Goal: Task Accomplishment & Management: Manage account settings

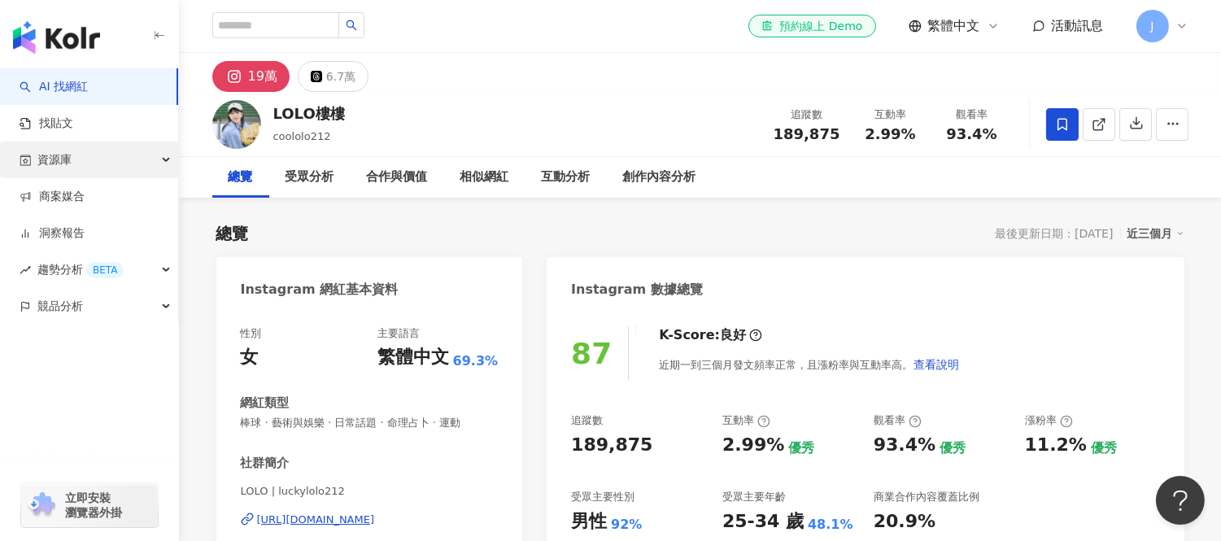
drag, startPoint x: 72, startPoint y: 151, endPoint x: 110, endPoint y: 161, distance: 39.7
click at [72, 151] on div "資源庫" at bounding box center [89, 160] width 178 height 37
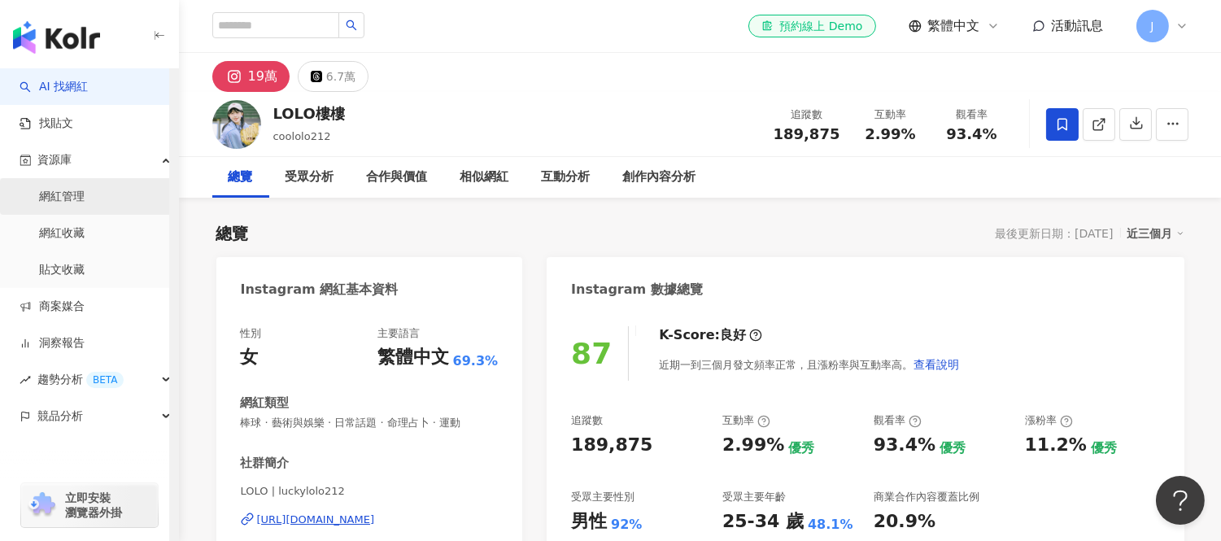
click at [75, 197] on link "網紅管理" at bounding box center [62, 197] width 46 height 16
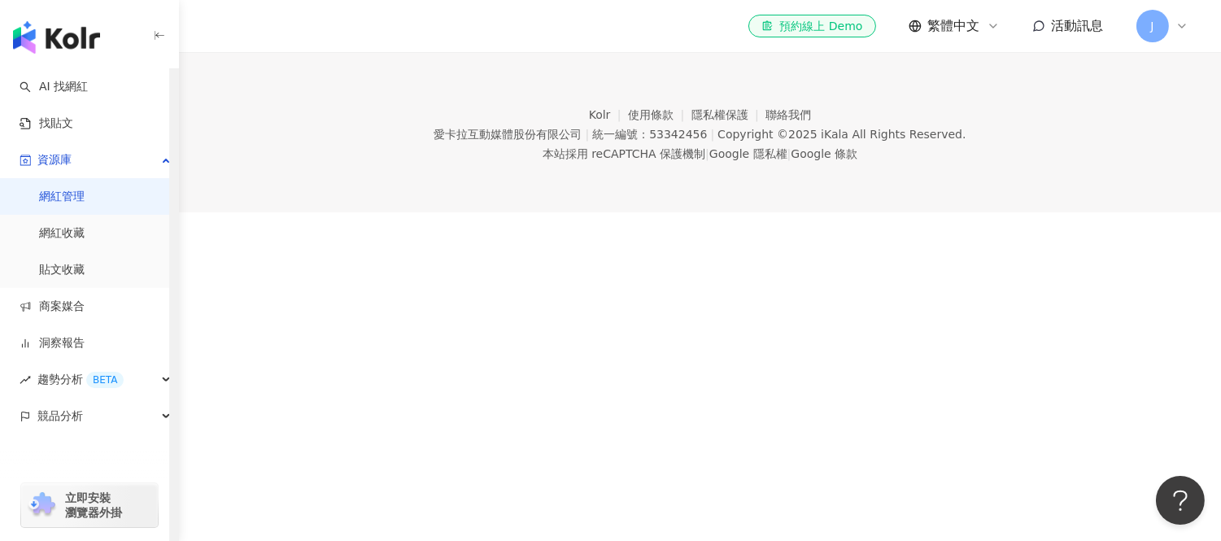
click at [68, 234] on link "網紅收藏" at bounding box center [62, 233] width 46 height 16
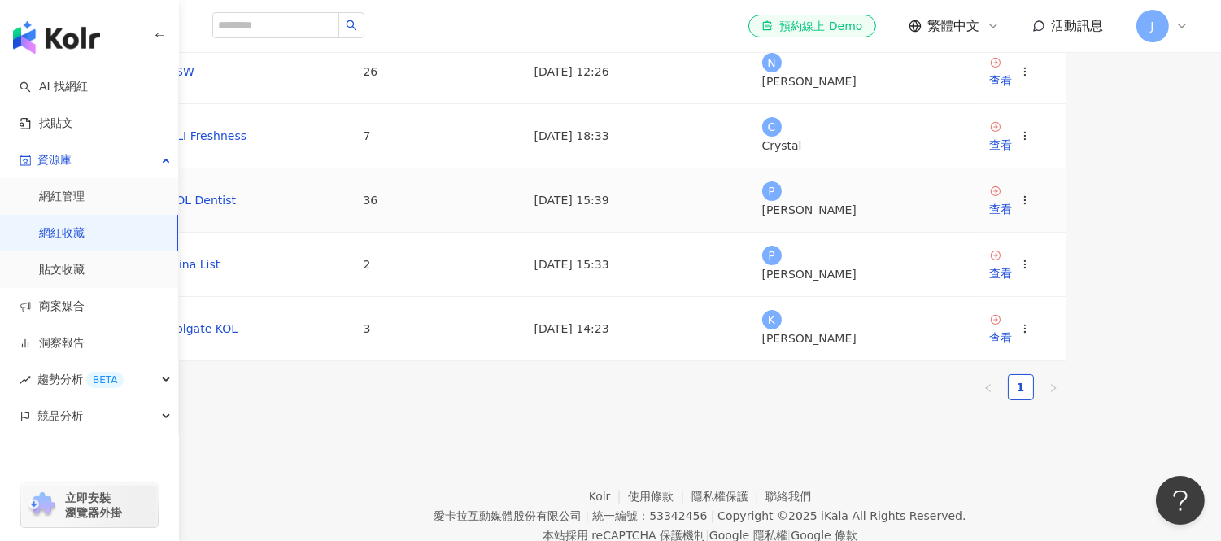
scroll to position [271, 0]
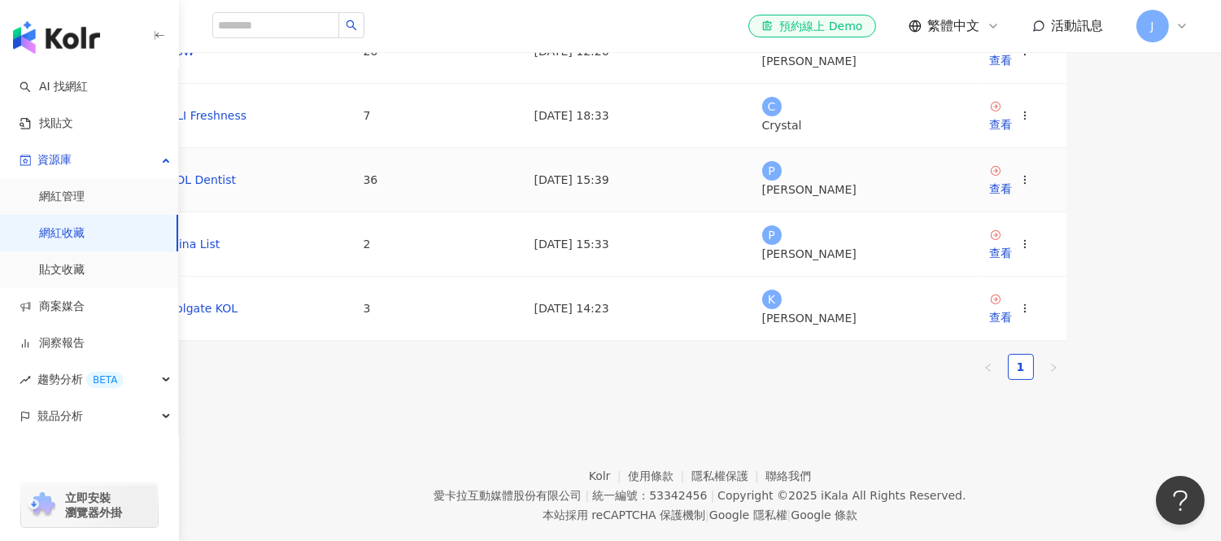
click at [321, 212] on td "COL Dentist" at bounding box center [252, 180] width 195 height 64
click at [1031, 250] on icon at bounding box center [1025, 243] width 11 height 11
click at [221, 251] on link "Alina List" at bounding box center [194, 244] width 52 height 13
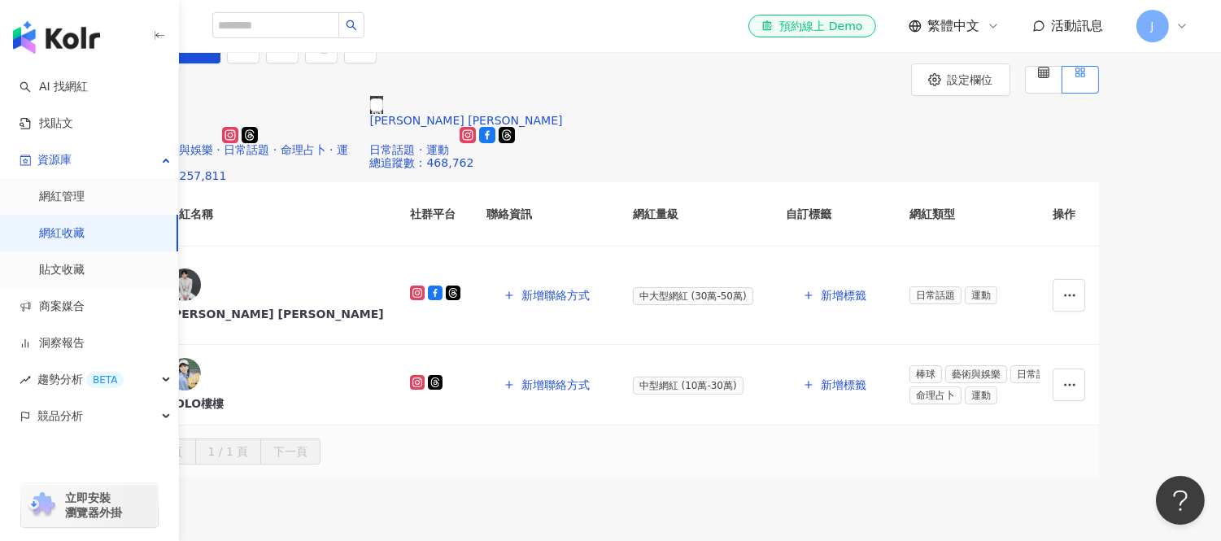
drag, startPoint x: 289, startPoint y: 140, endPoint x: 329, endPoint y: 130, distance: 41.1
click at [194, 31] on span "Alina List (2)" at bounding box center [159, 24] width 72 height 13
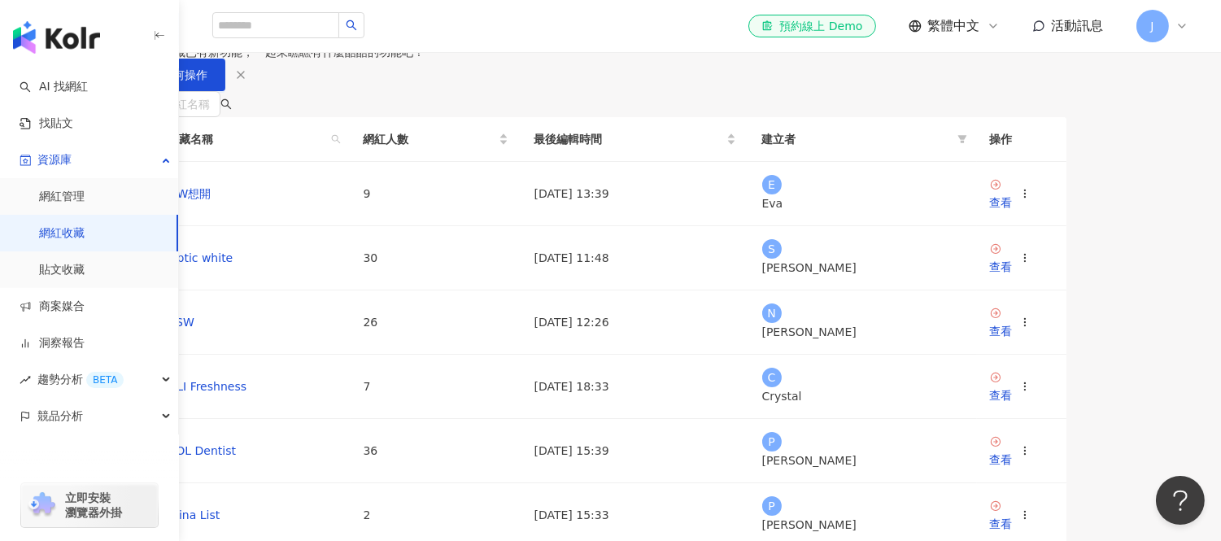
scroll to position [361, 0]
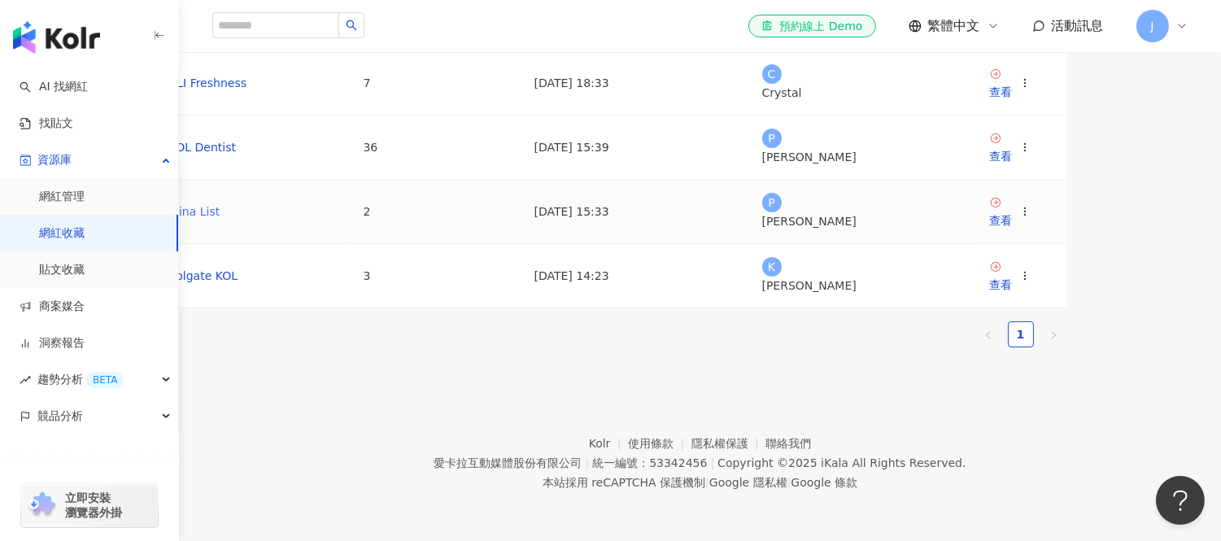
click at [221, 218] on link "Alina List" at bounding box center [194, 211] width 52 height 13
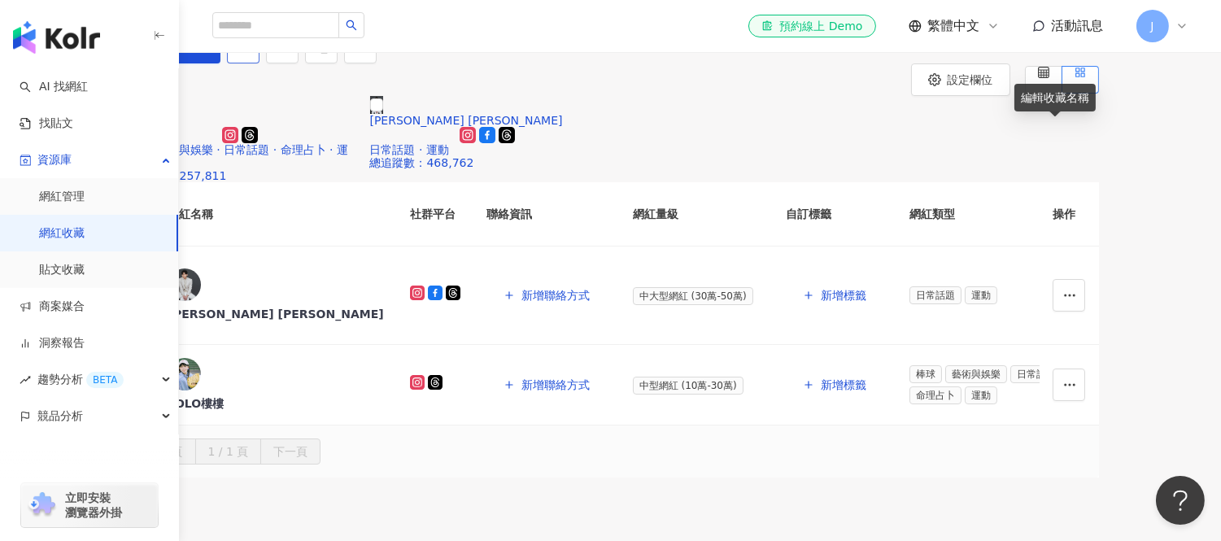
click at [251, 54] on icon "edit" at bounding box center [244, 46] width 15 height 15
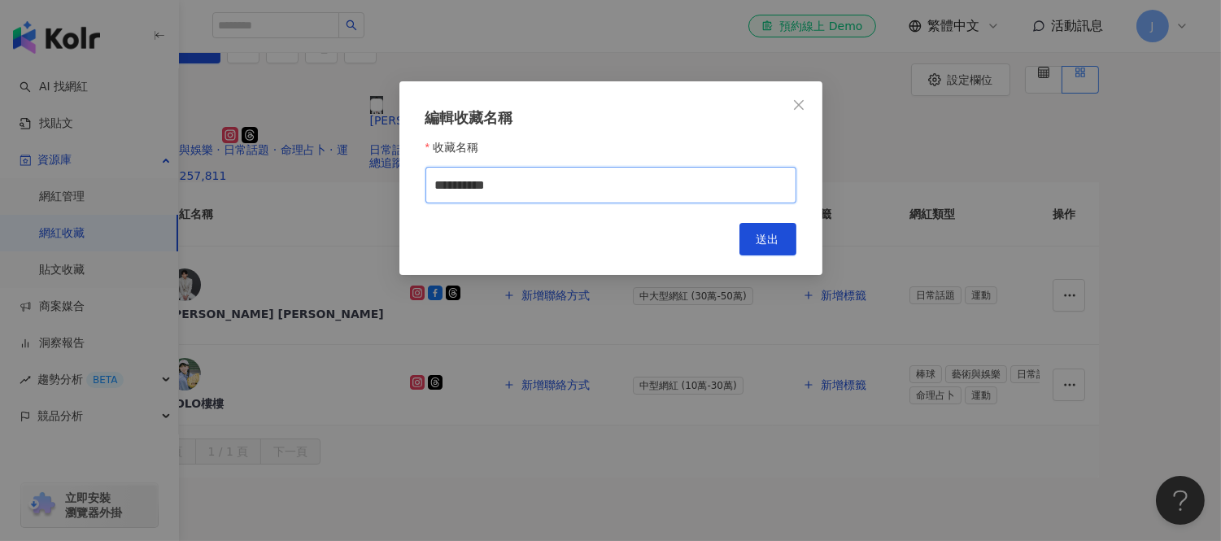
click at [524, 190] on input "**********" at bounding box center [611, 185] width 371 height 37
type input "**********"
drag, startPoint x: 751, startPoint y: 248, endPoint x: 767, endPoint y: 249, distance: 15.5
click at [752, 248] on button "送出" at bounding box center [768, 239] width 57 height 33
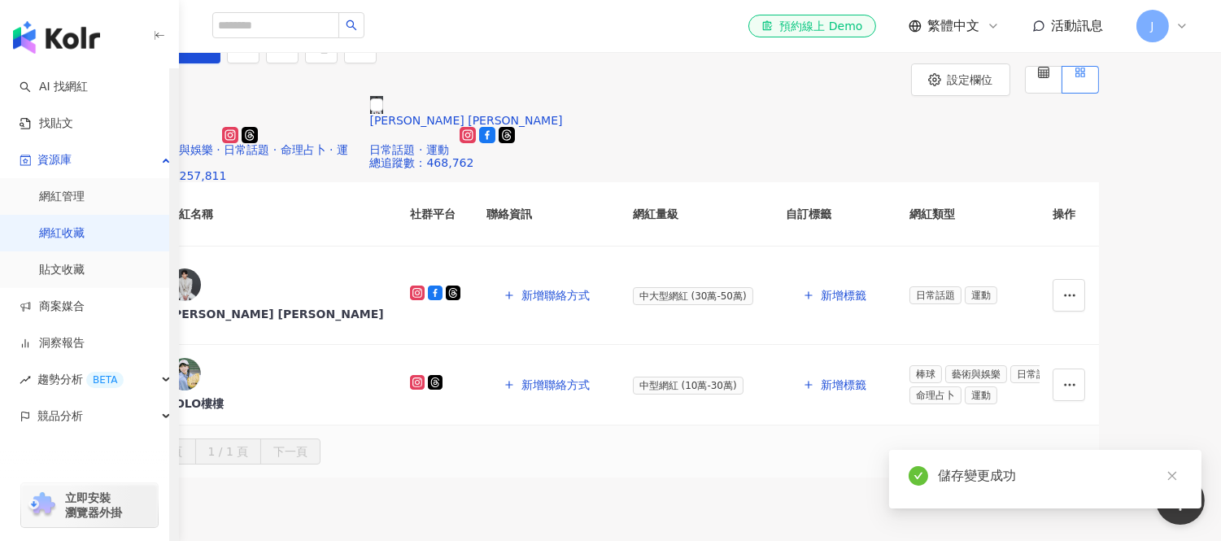
click at [73, 231] on link "網紅收藏" at bounding box center [62, 233] width 46 height 16
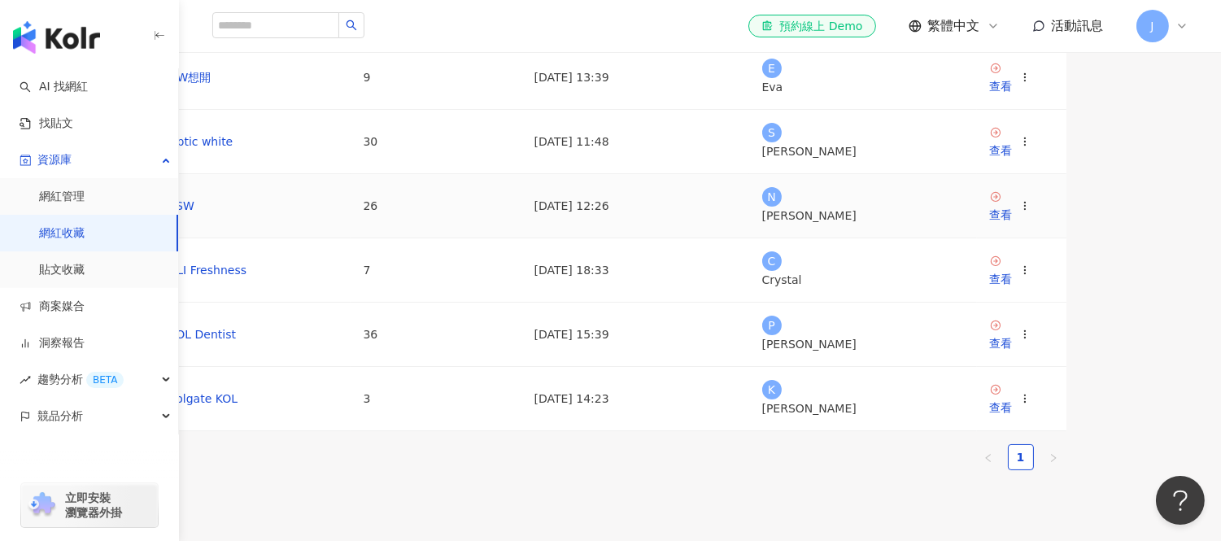
scroll to position [271, 0]
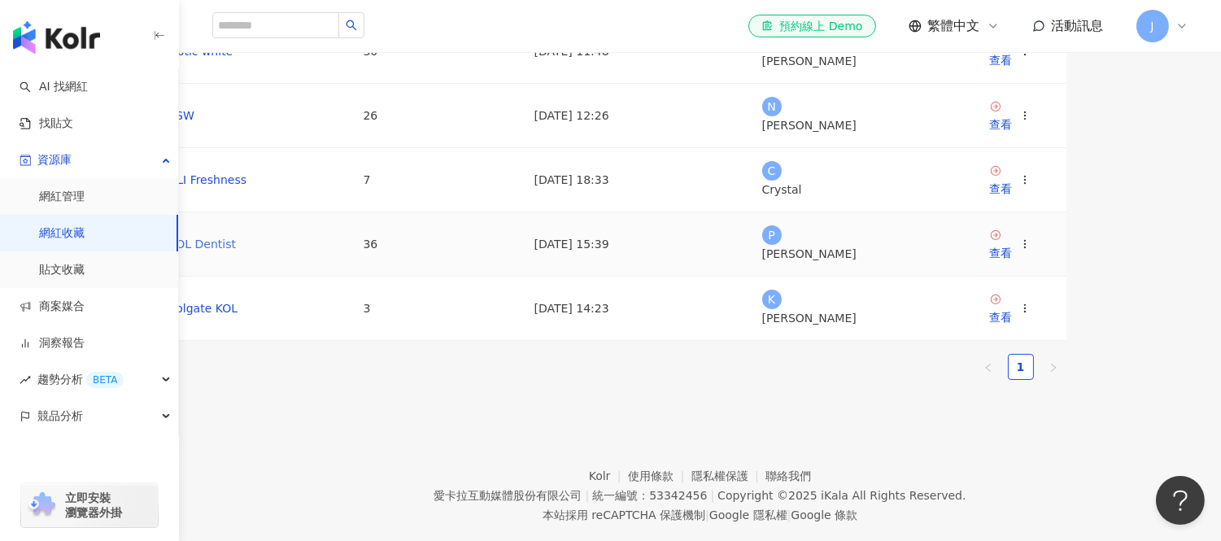
click at [236, 251] on link "COL Dentist" at bounding box center [202, 244] width 68 height 13
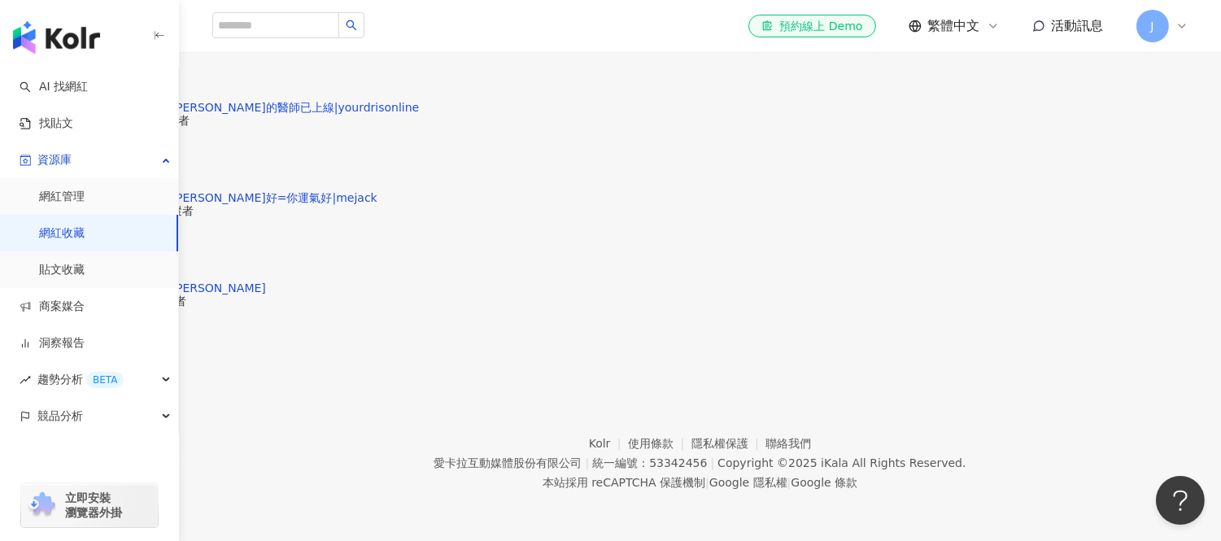
scroll to position [2452, 0]
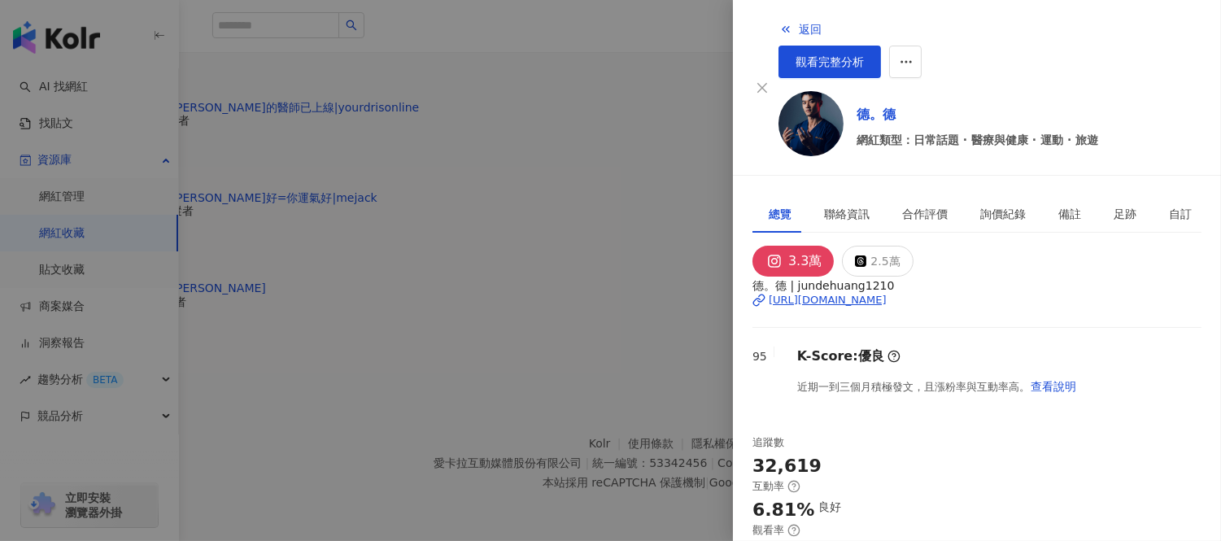
click at [704, 20] on div at bounding box center [610, 270] width 1221 height 541
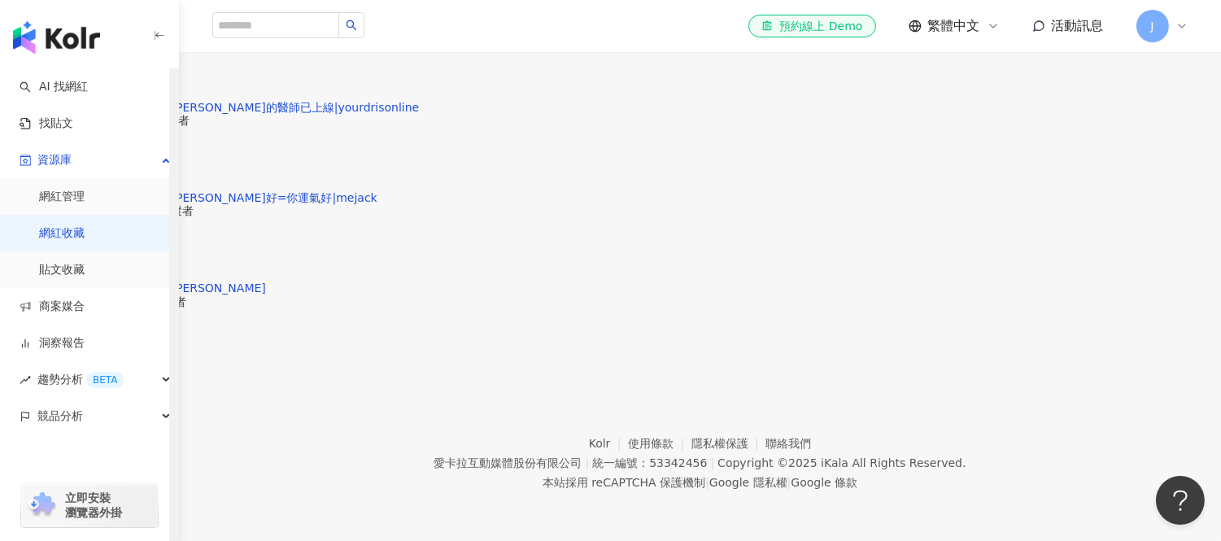
click at [62, 228] on link "網紅收藏" at bounding box center [62, 233] width 46 height 16
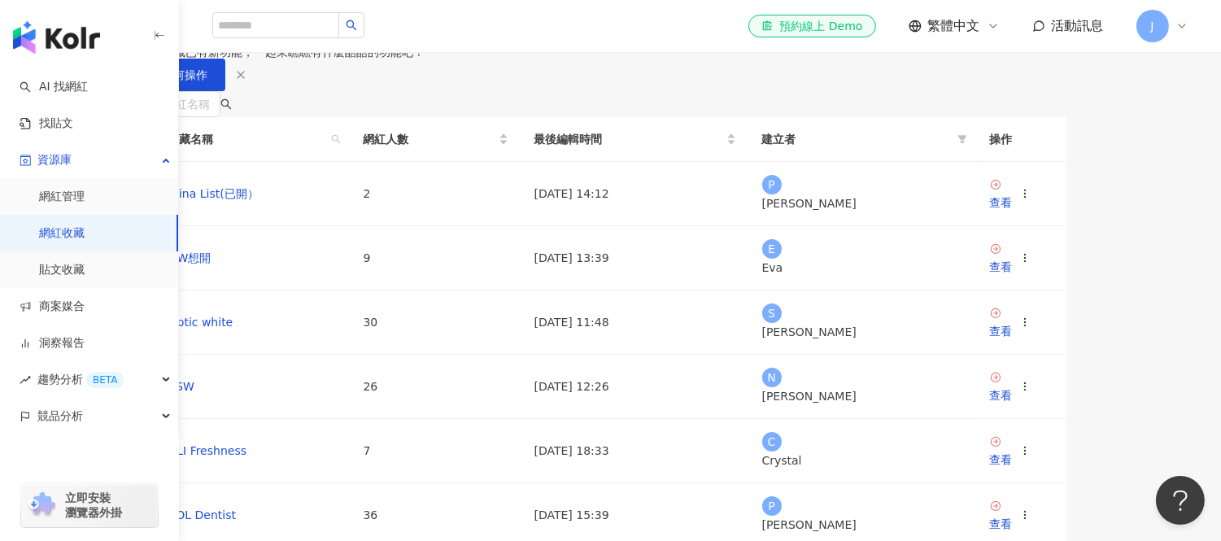
click at [221, 46] on button "建立收藏" at bounding box center [172, 29] width 98 height 33
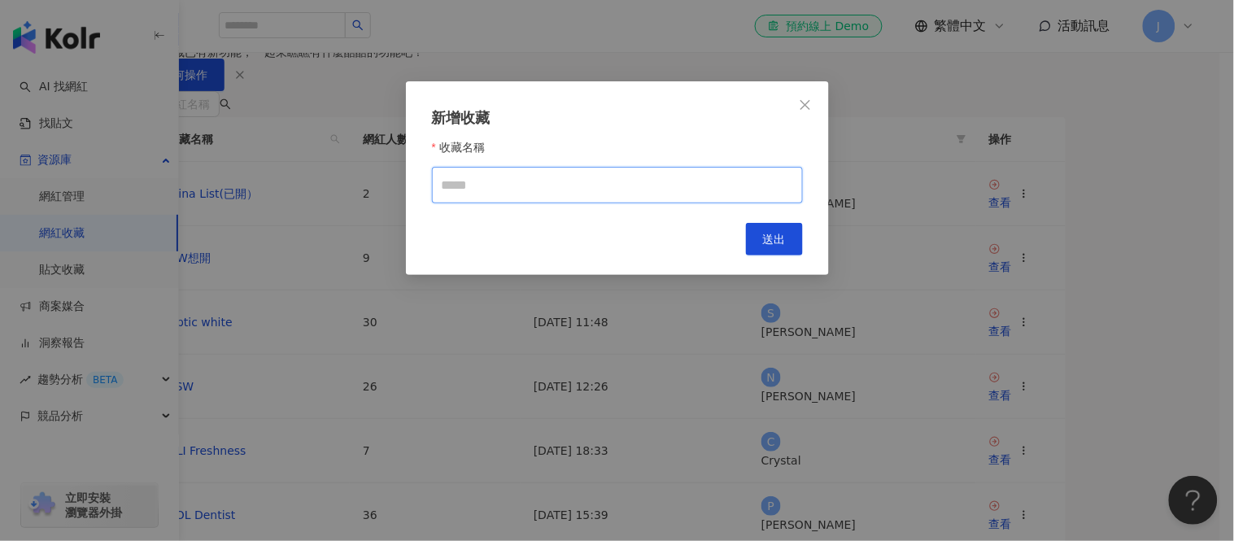
click at [644, 203] on input "收藏名稱" at bounding box center [617, 185] width 371 height 37
type input "**********"
click at [758, 239] on button "送出" at bounding box center [774, 239] width 57 height 33
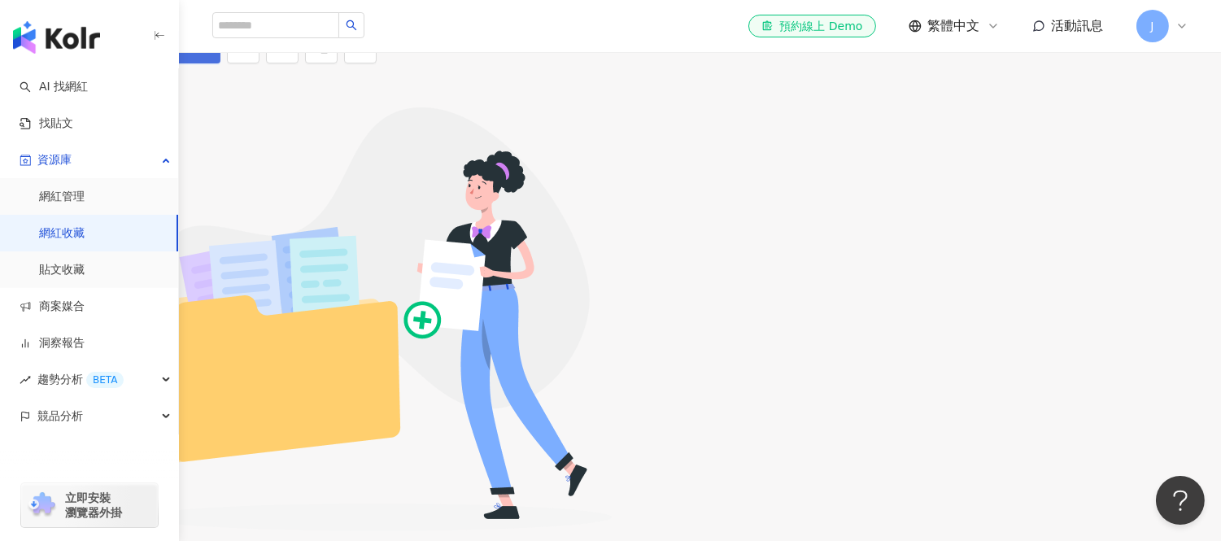
click at [221, 63] on button "加入網紅" at bounding box center [172, 47] width 98 height 33
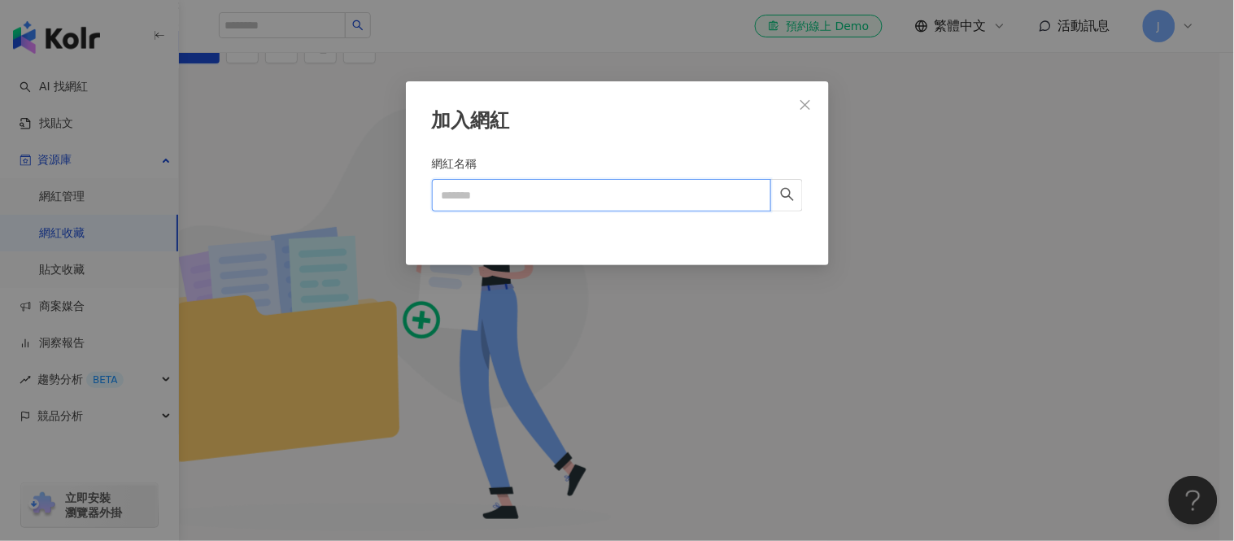
drag, startPoint x: 700, startPoint y: 193, endPoint x: 730, endPoint y: 193, distance: 30.1
click at [704, 193] on input "網紅名稱" at bounding box center [601, 195] width 339 height 33
click at [793, 194] on icon "search" at bounding box center [787, 194] width 15 height 15
click at [777, 195] on button "button" at bounding box center [787, 195] width 33 height 33
click at [802, 106] on icon "close" at bounding box center [805, 104] width 13 height 13
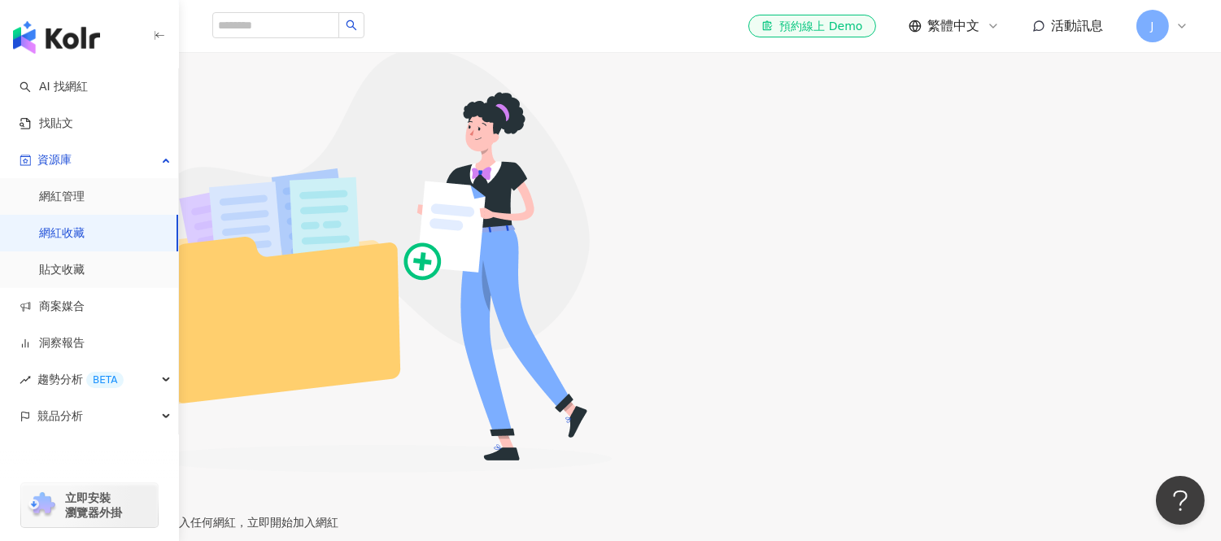
scroll to position [90, 0]
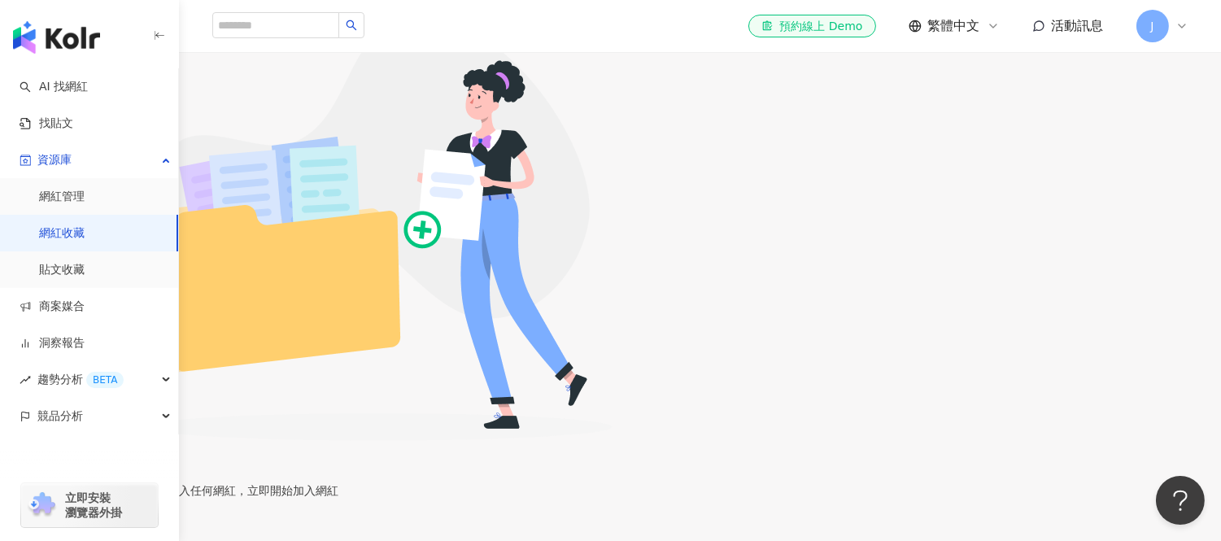
click at [339, 484] on span "加入網紅" at bounding box center [317, 490] width 46 height 13
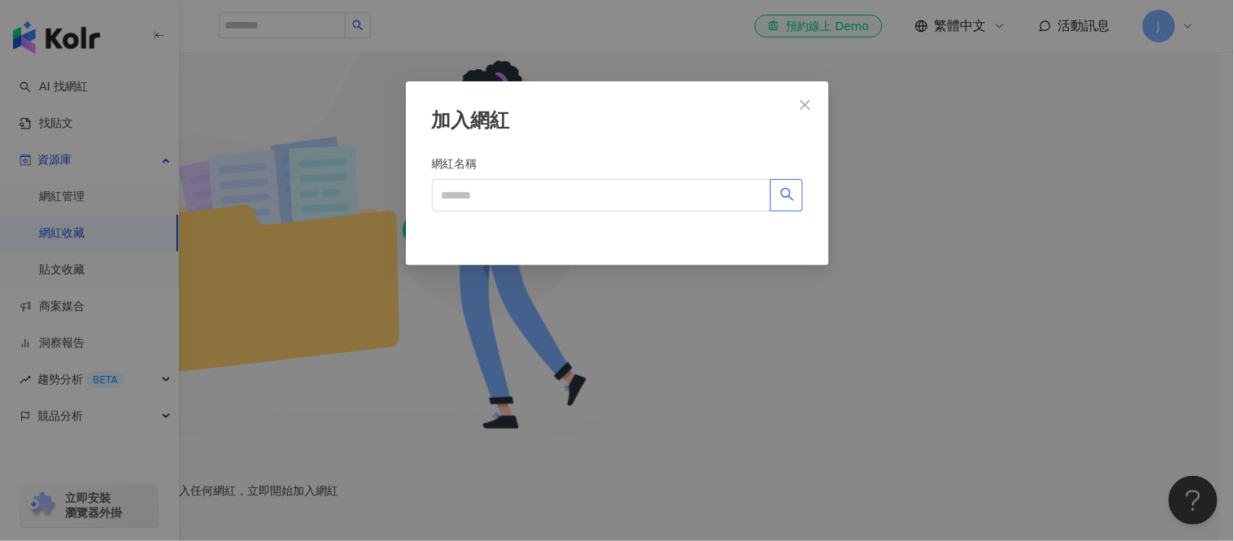
click at [800, 197] on button "button" at bounding box center [787, 195] width 33 height 33
click at [793, 197] on icon "search" at bounding box center [787, 194] width 15 height 15
click at [706, 190] on input "網紅名稱" at bounding box center [601, 195] width 339 height 33
click at [811, 96] on button "Close" at bounding box center [805, 105] width 33 height 33
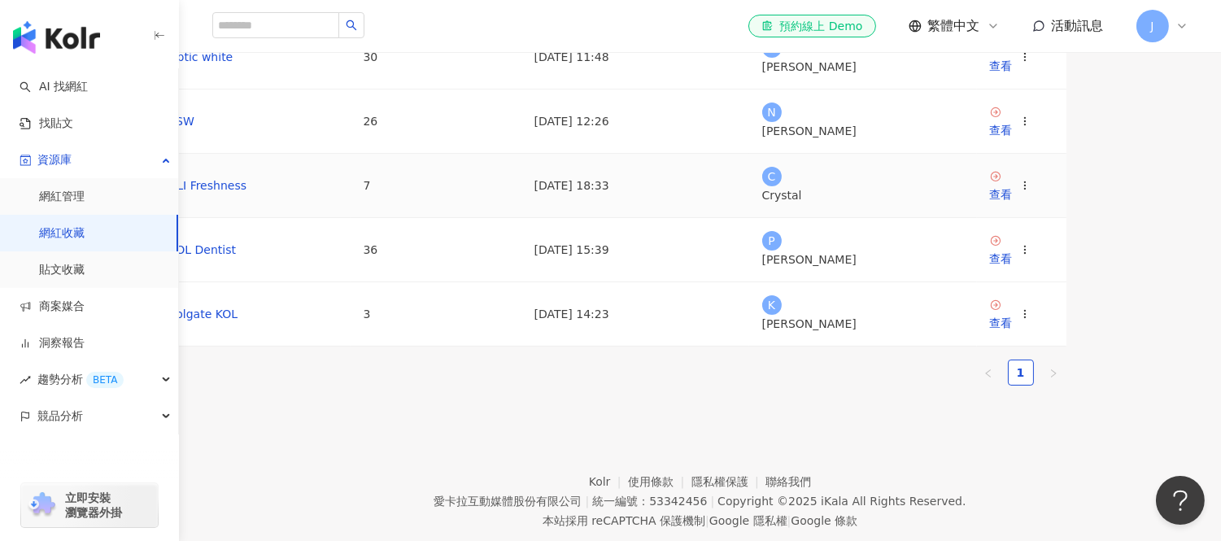
scroll to position [361, 0]
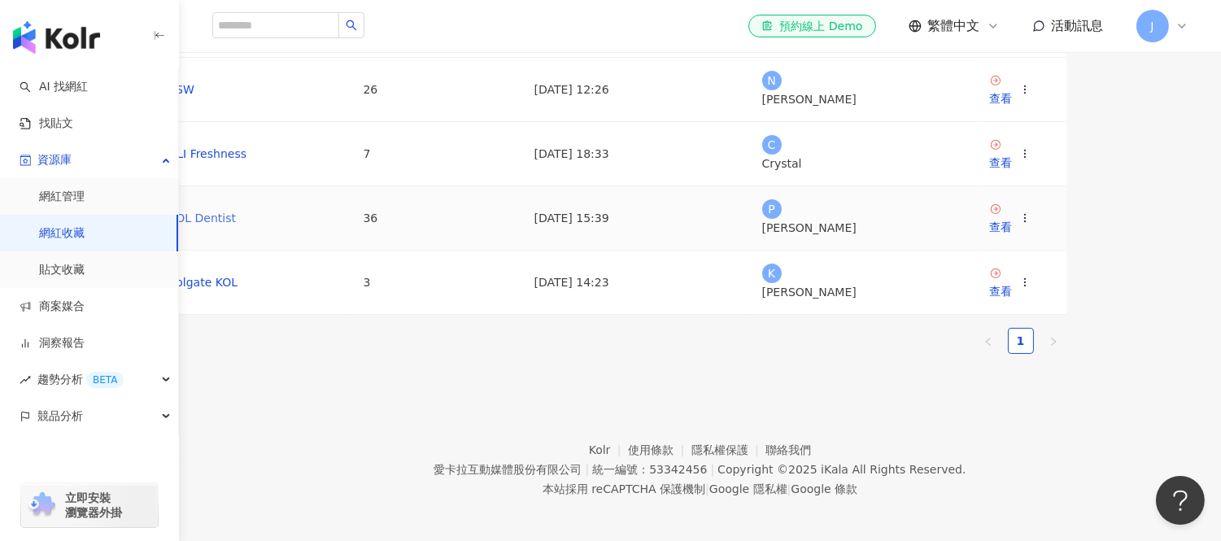
click at [236, 225] on link "COL Dentist" at bounding box center [202, 218] width 68 height 13
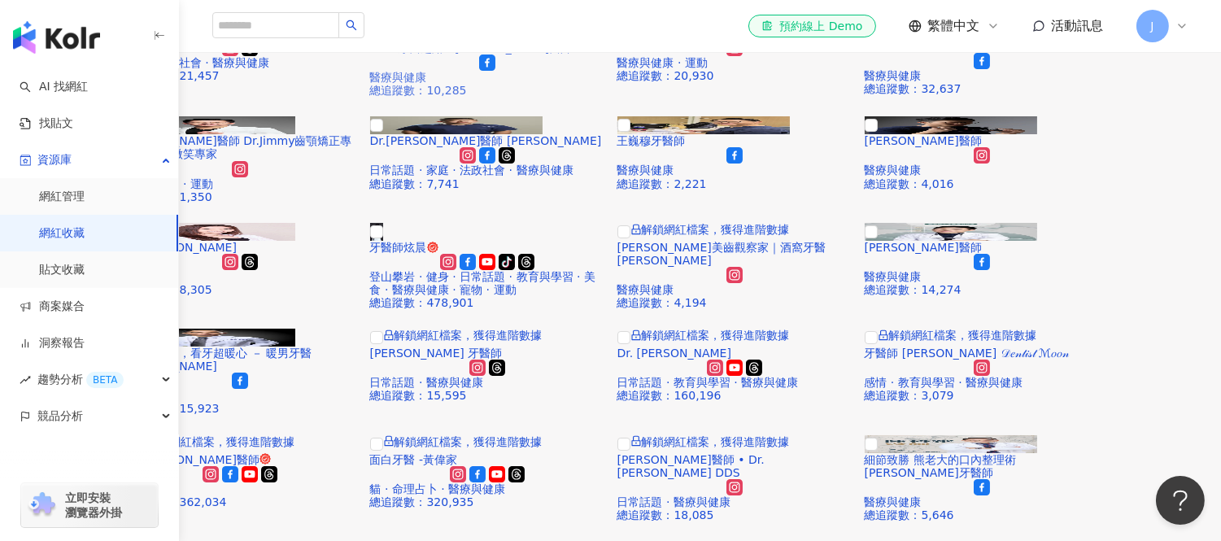
scroll to position [90, 0]
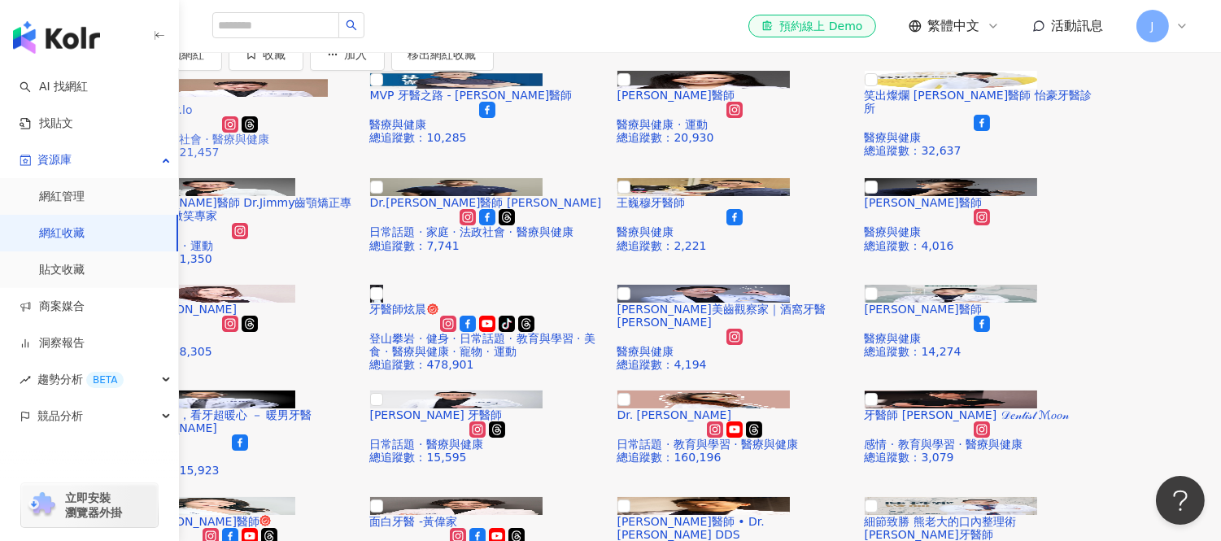
click at [214, 97] on img at bounding box center [241, 88] width 173 height 18
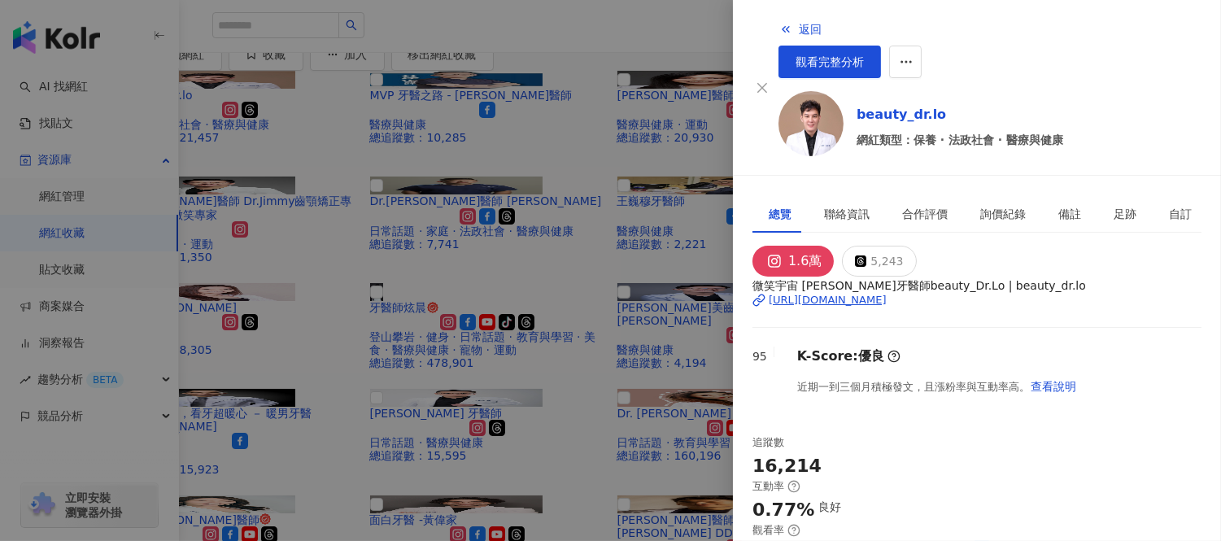
drag, startPoint x: 538, startPoint y: 98, endPoint x: 664, endPoint y: 161, distance: 140.8
click at [539, 98] on div at bounding box center [610, 270] width 1221 height 541
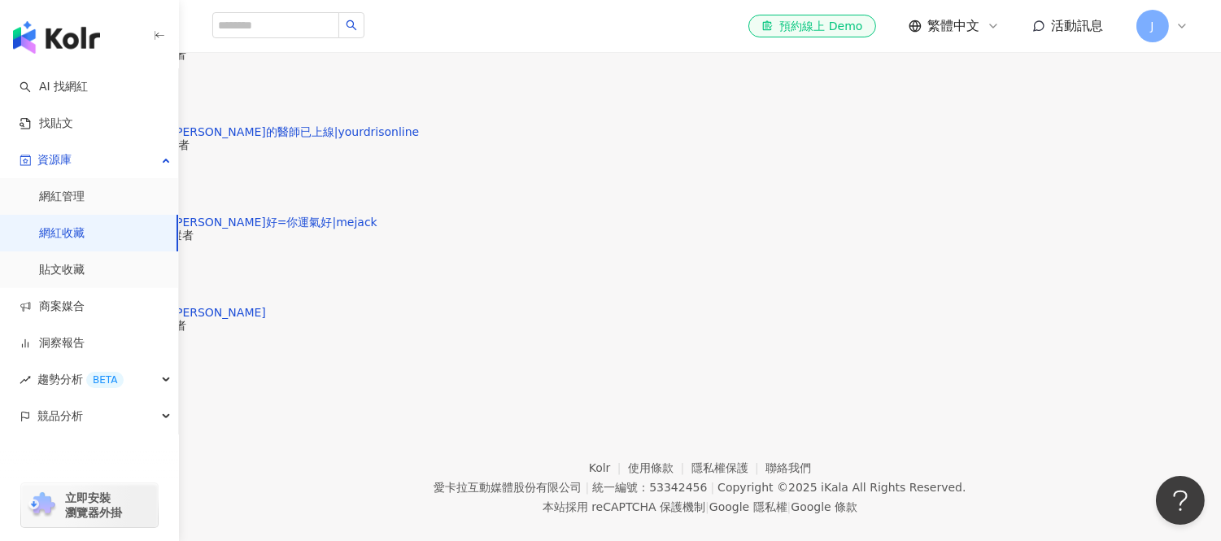
scroll to position [2514, 0]
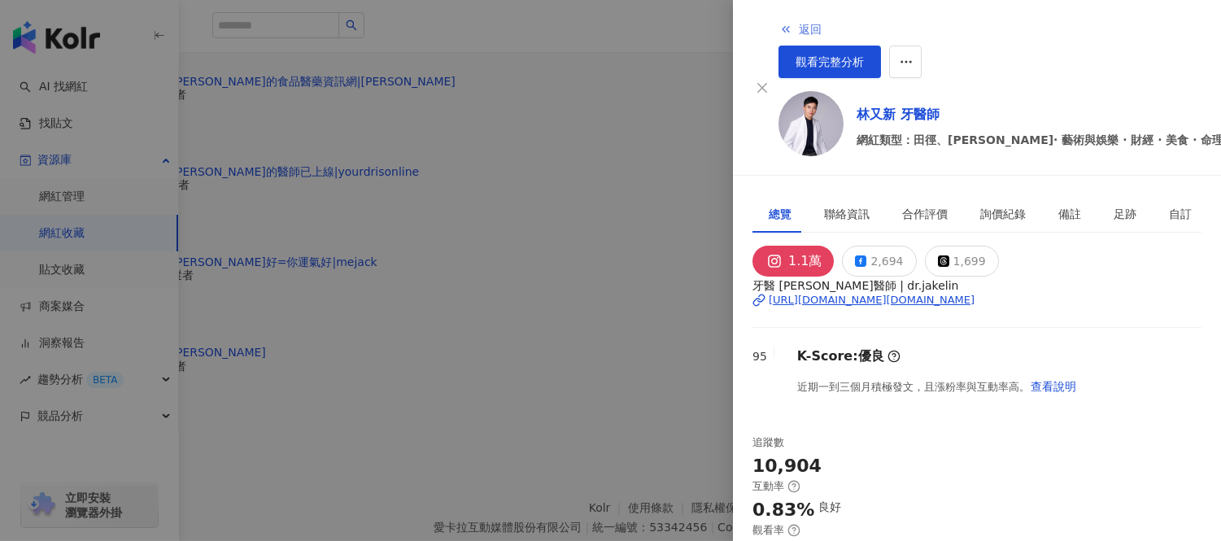
click at [780, 24] on icon "button" at bounding box center [786, 29] width 13 height 13
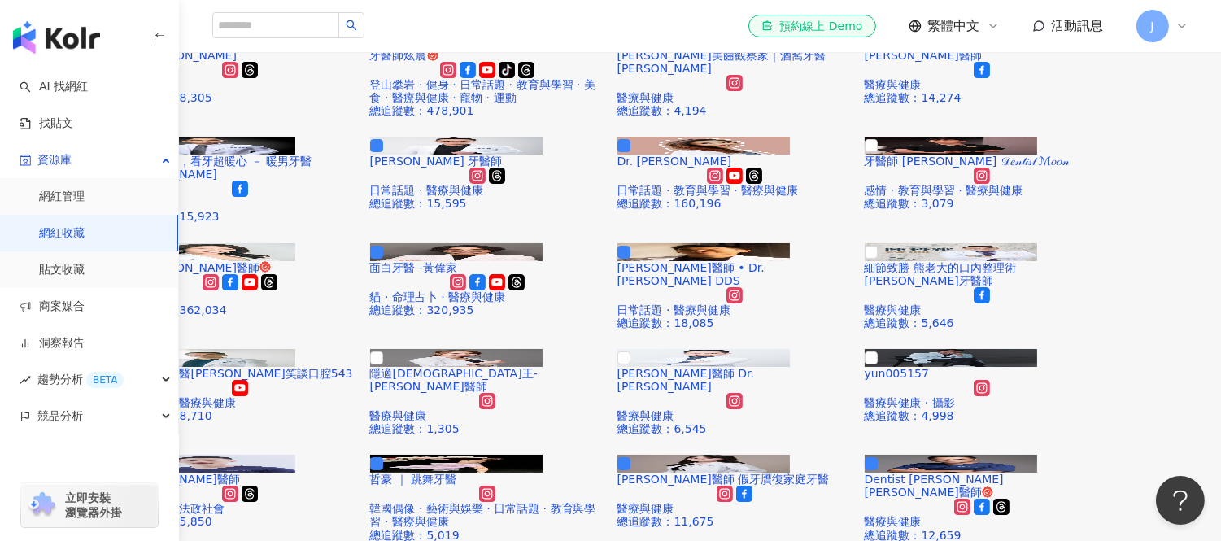
scroll to position [0, 0]
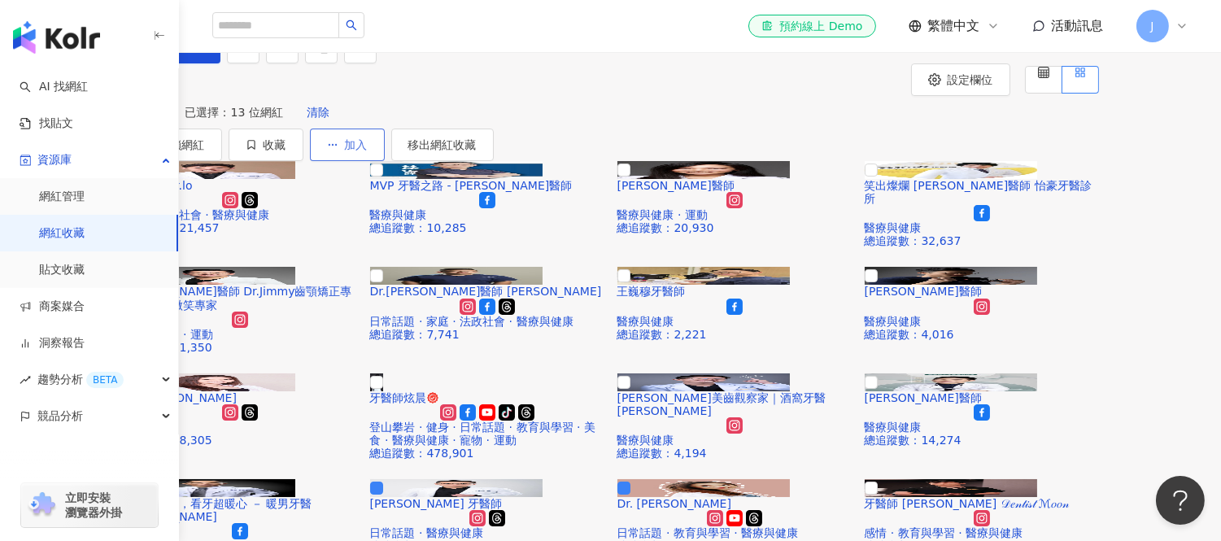
click at [368, 151] on span "加入" at bounding box center [356, 144] width 23 height 13
click at [385, 161] on button "加入" at bounding box center [347, 145] width 75 height 33
click at [304, 161] on button "收藏" at bounding box center [266, 145] width 75 height 33
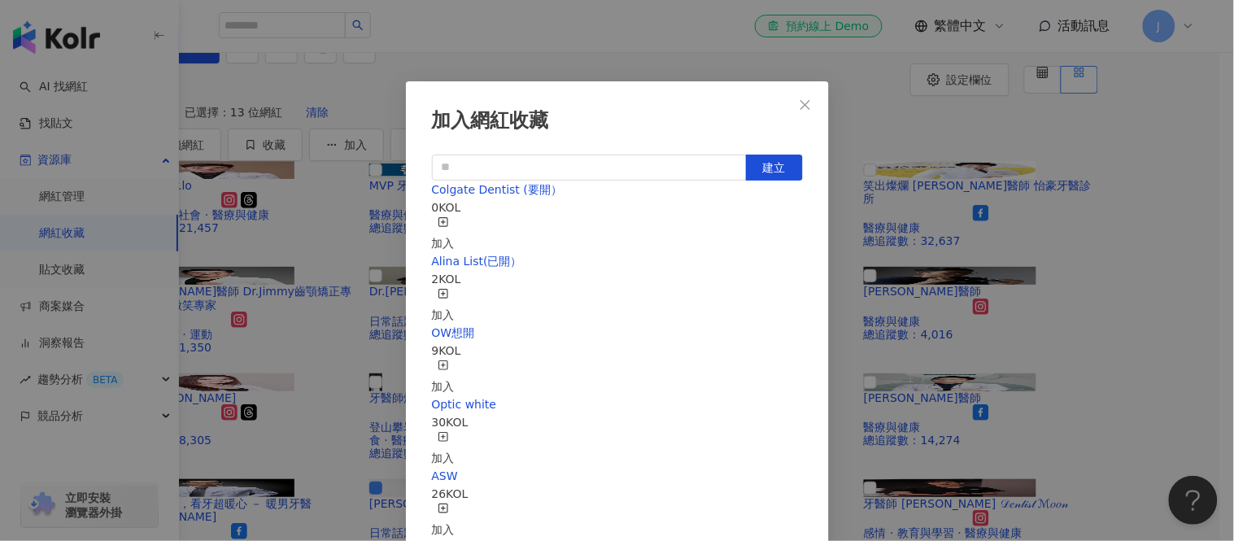
click at [548, 216] on div "0 KOL" at bounding box center [617, 208] width 371 height 18
click at [449, 225] on icon "button" at bounding box center [443, 221] width 11 height 11
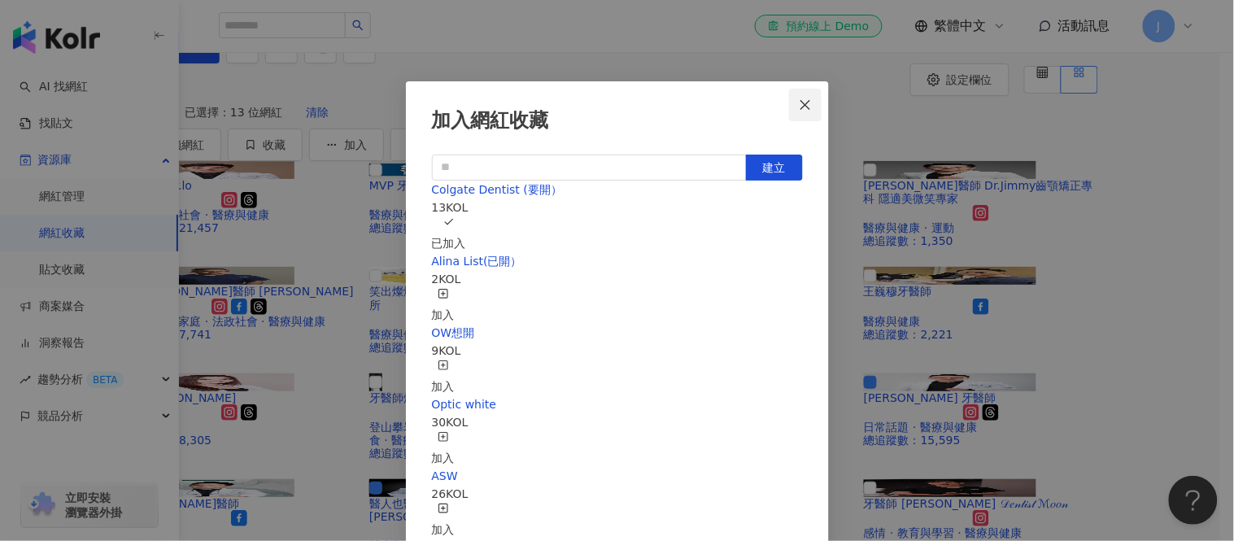
click at [795, 101] on span "Close" at bounding box center [805, 104] width 33 height 13
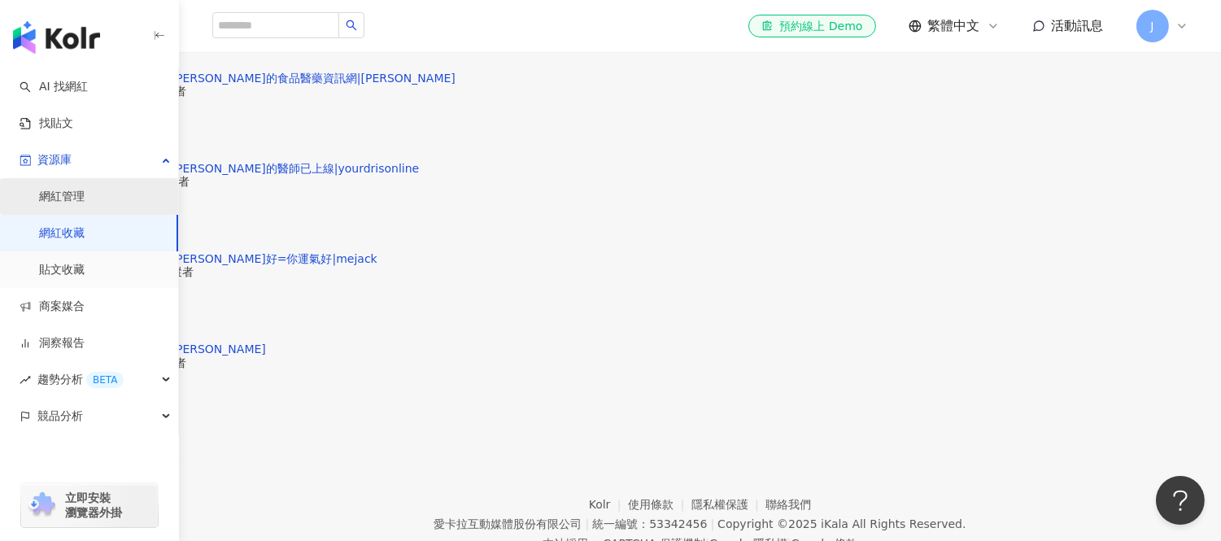
scroll to position [2260, 0]
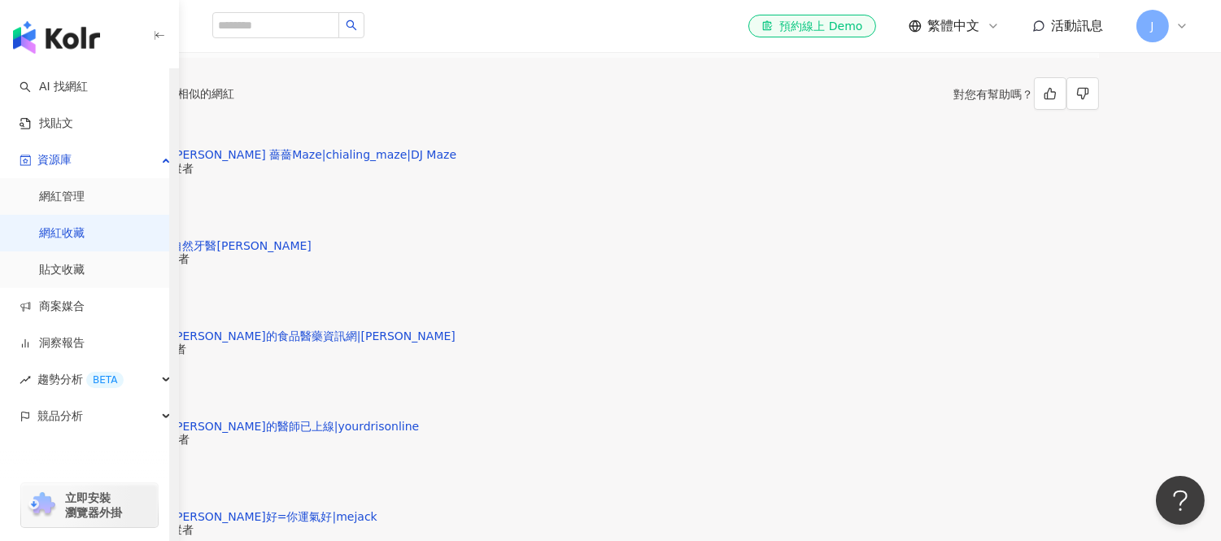
click at [70, 234] on link "網紅收藏" at bounding box center [62, 233] width 46 height 16
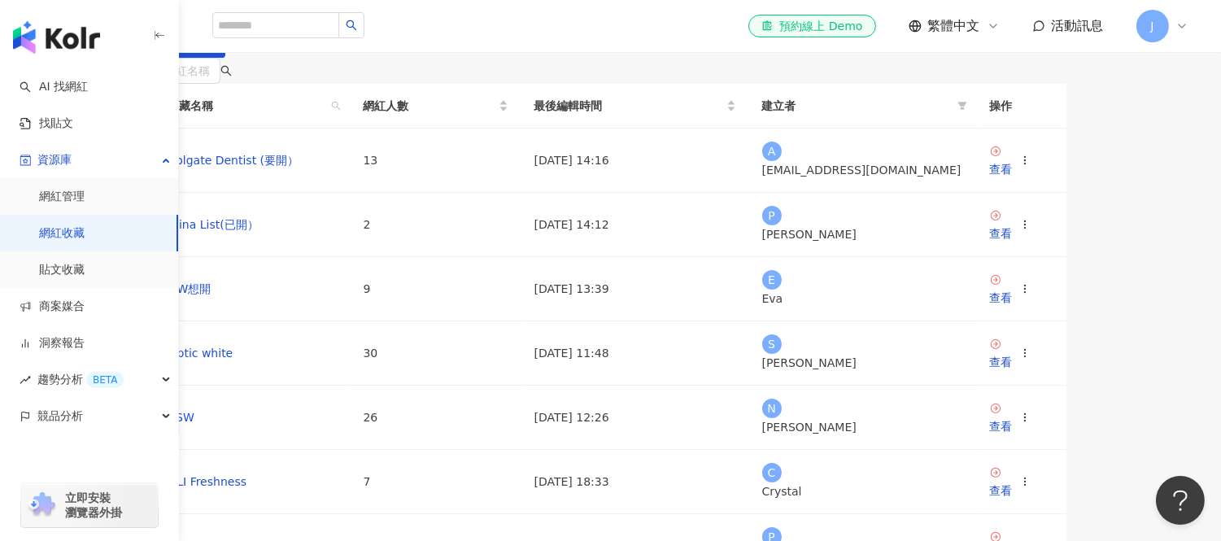
scroll to position [90, 0]
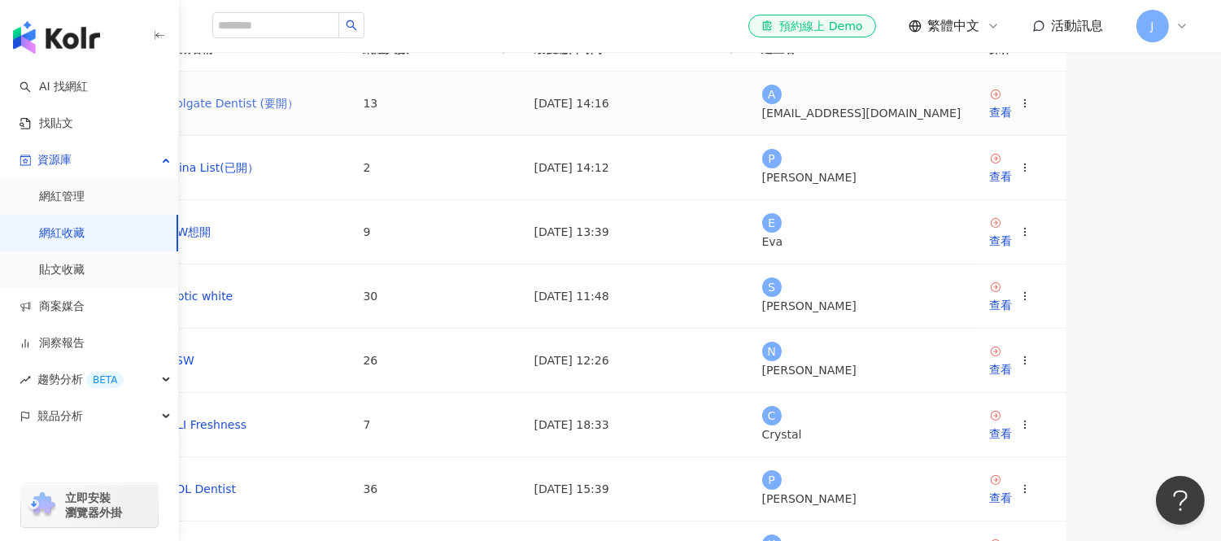
click at [299, 110] on link "Colgate Dentist (要開）" at bounding box center [233, 103] width 131 height 13
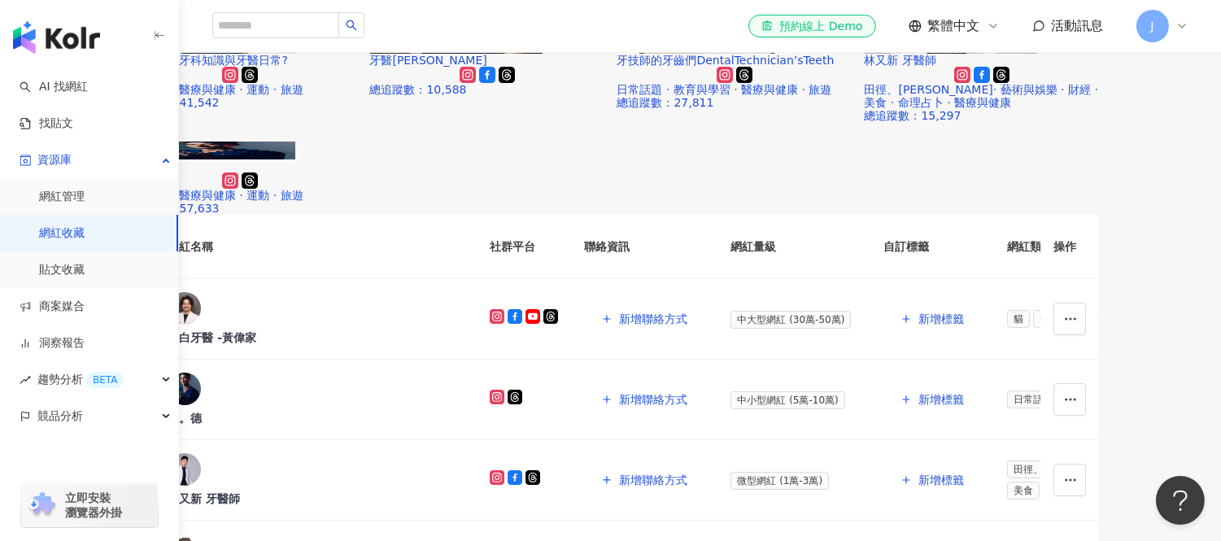
scroll to position [361, 0]
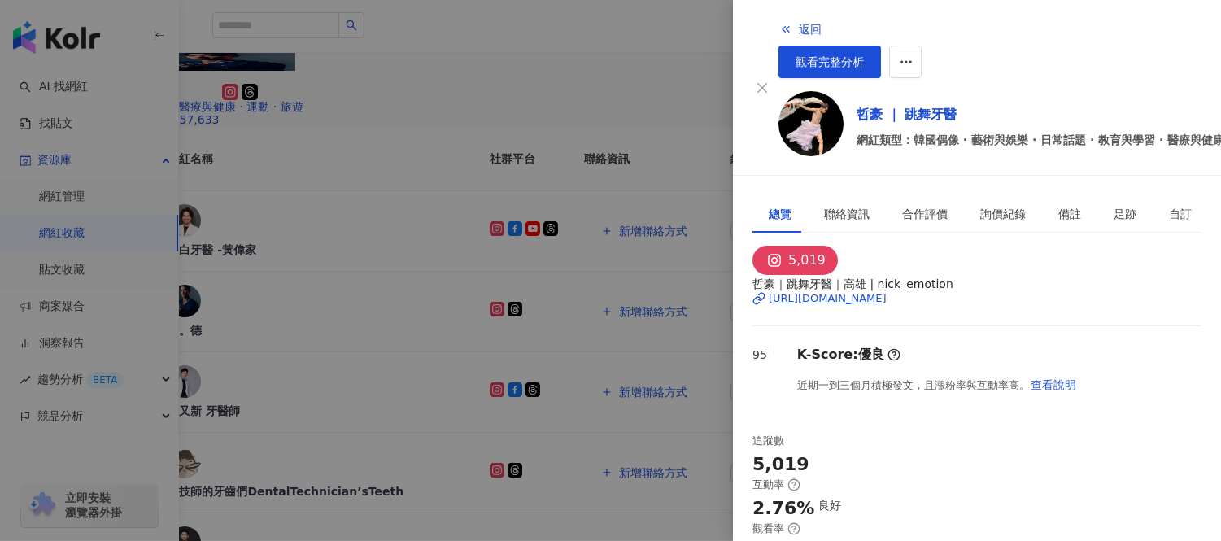
scroll to position [90, 0]
click at [863, 291] on div "[URL][DOMAIN_NAME]" at bounding box center [828, 298] width 118 height 15
click at [239, 135] on div at bounding box center [610, 270] width 1221 height 541
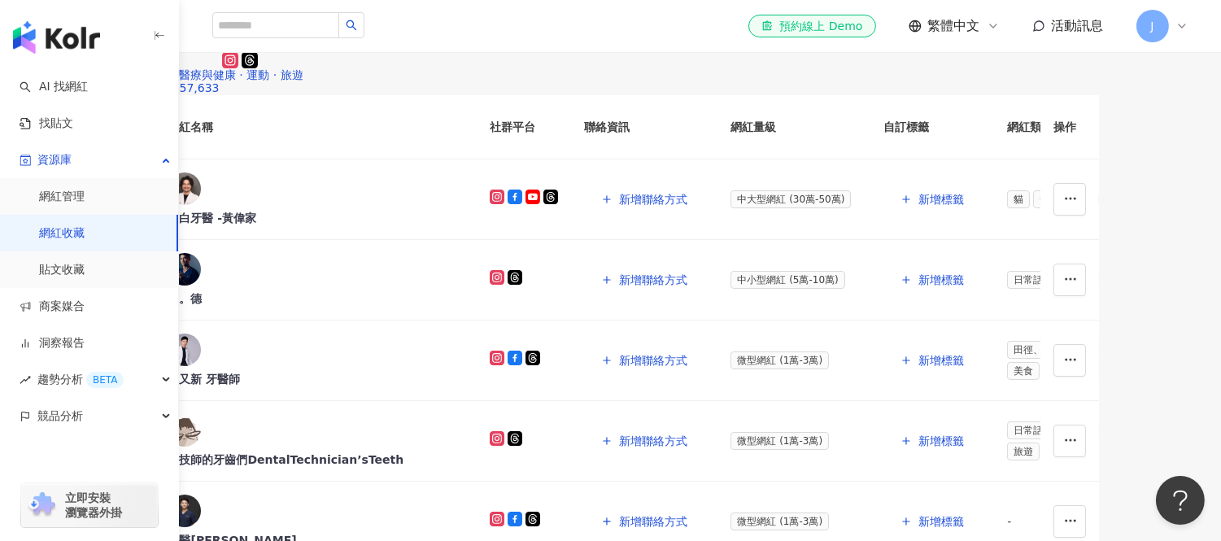
scroll to position [361, 0]
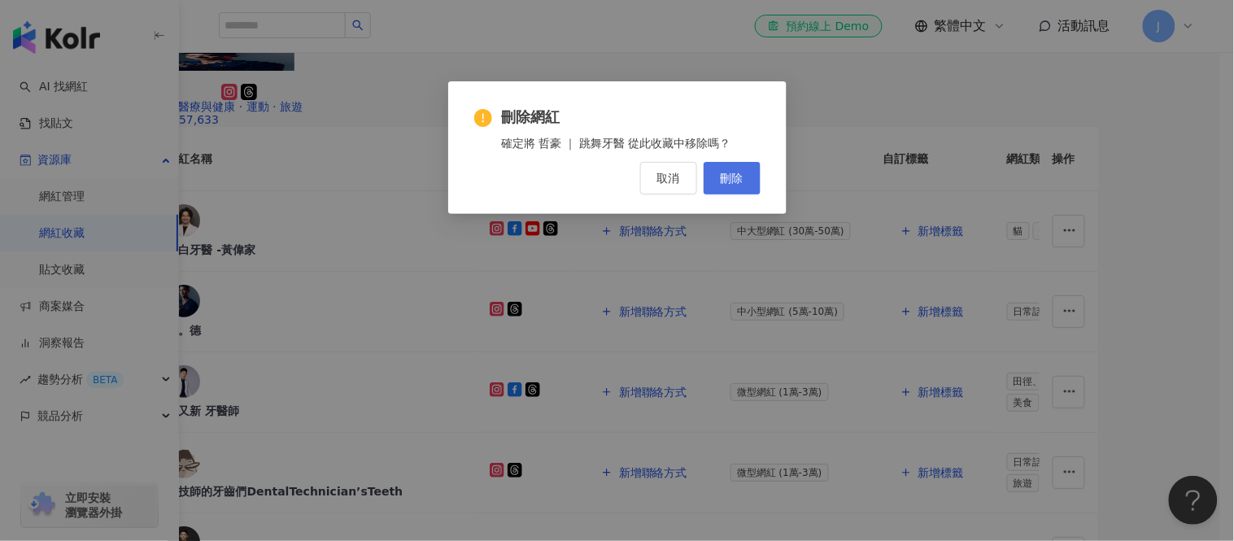
click at [740, 180] on span "刪除" at bounding box center [732, 178] width 23 height 13
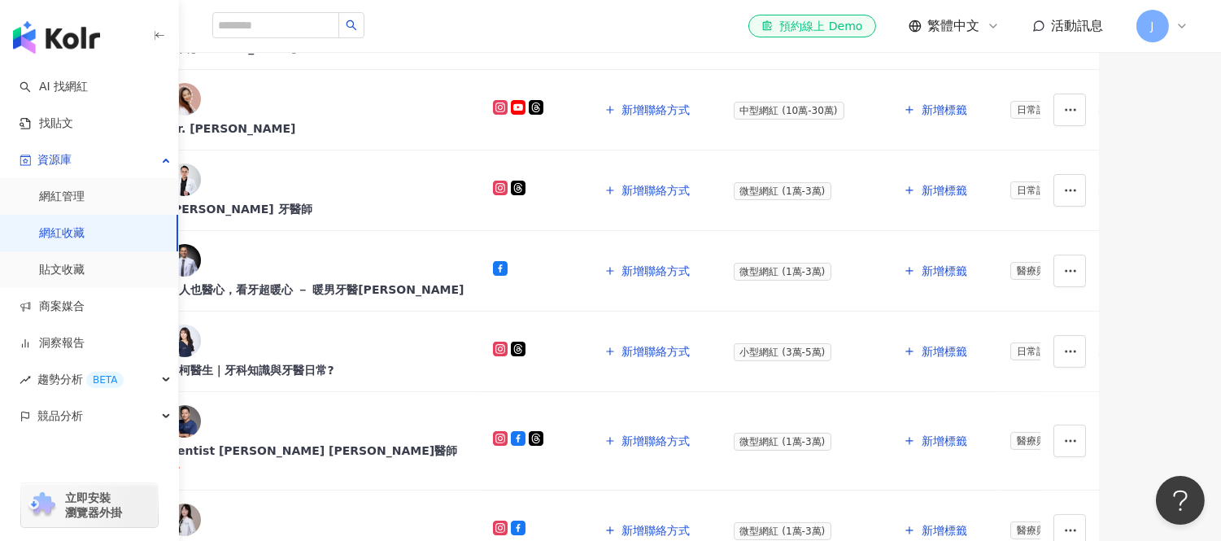
scroll to position [814, 0]
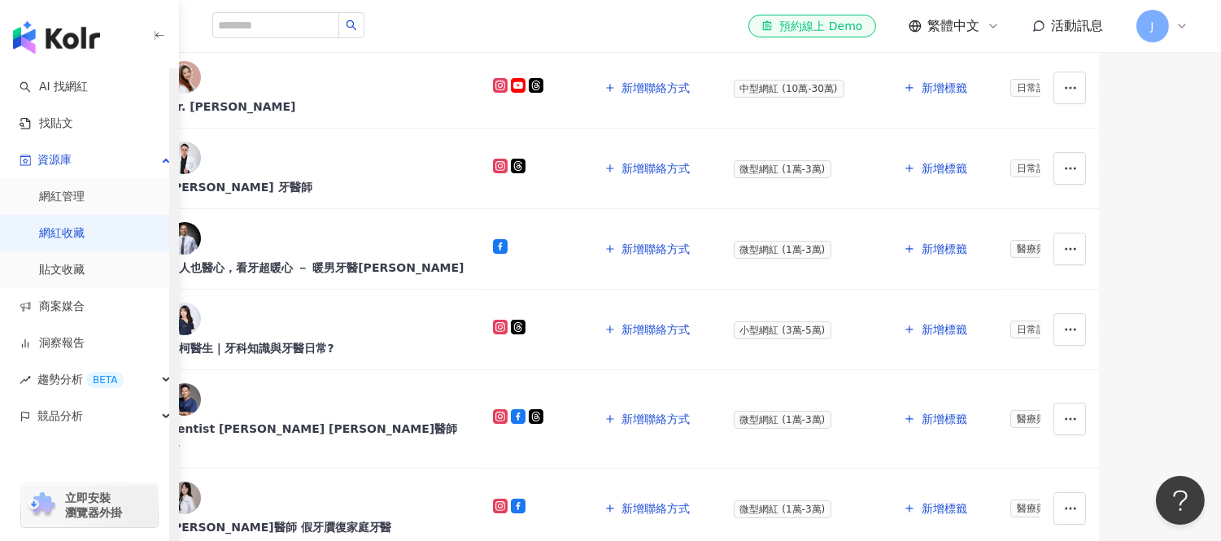
click at [85, 234] on link "網紅收藏" at bounding box center [62, 233] width 46 height 16
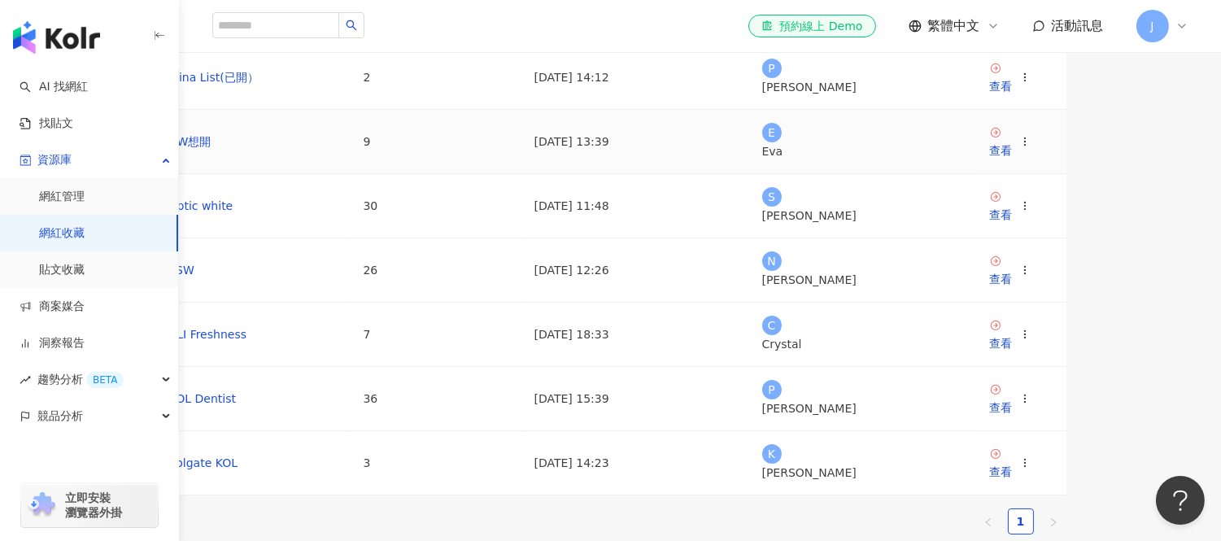
scroll to position [271, 0]
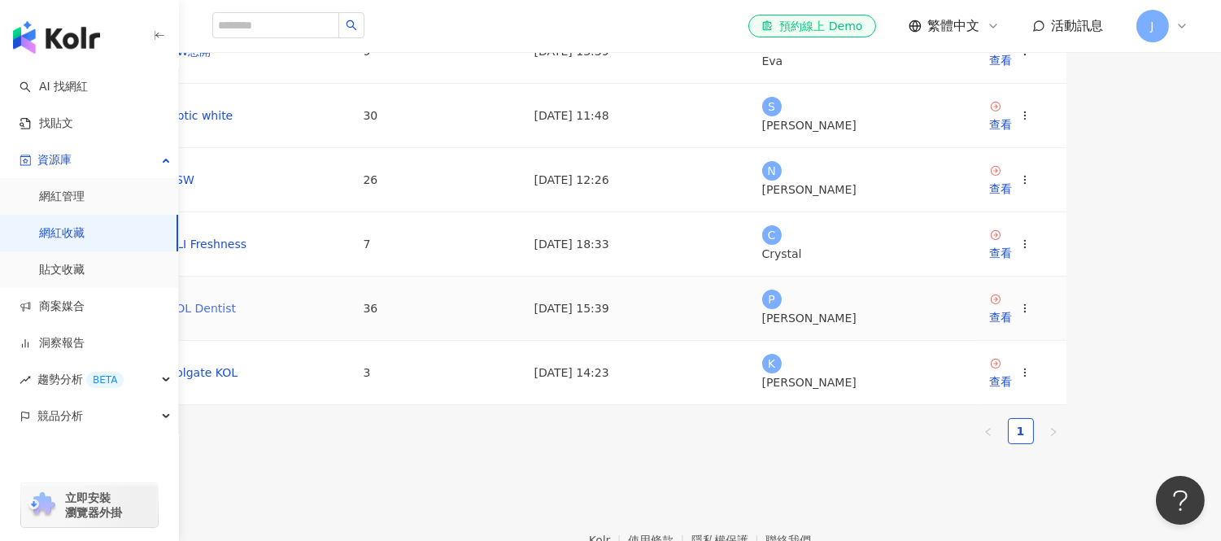
click at [236, 315] on link "COL Dentist" at bounding box center [202, 308] width 68 height 13
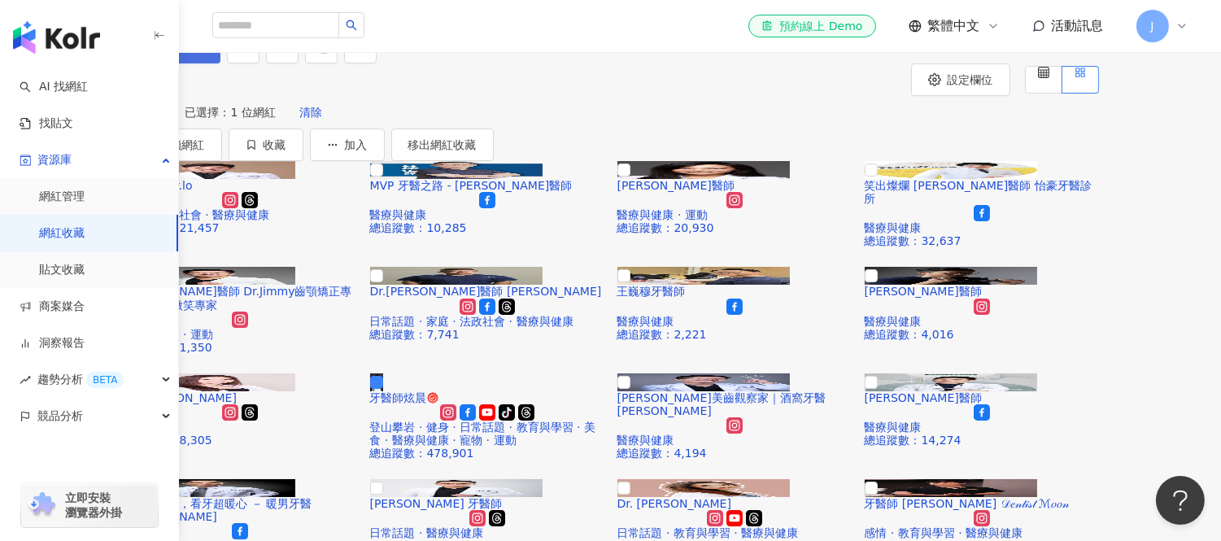
click at [203, 54] on span "加入網紅" at bounding box center [181, 47] width 46 height 13
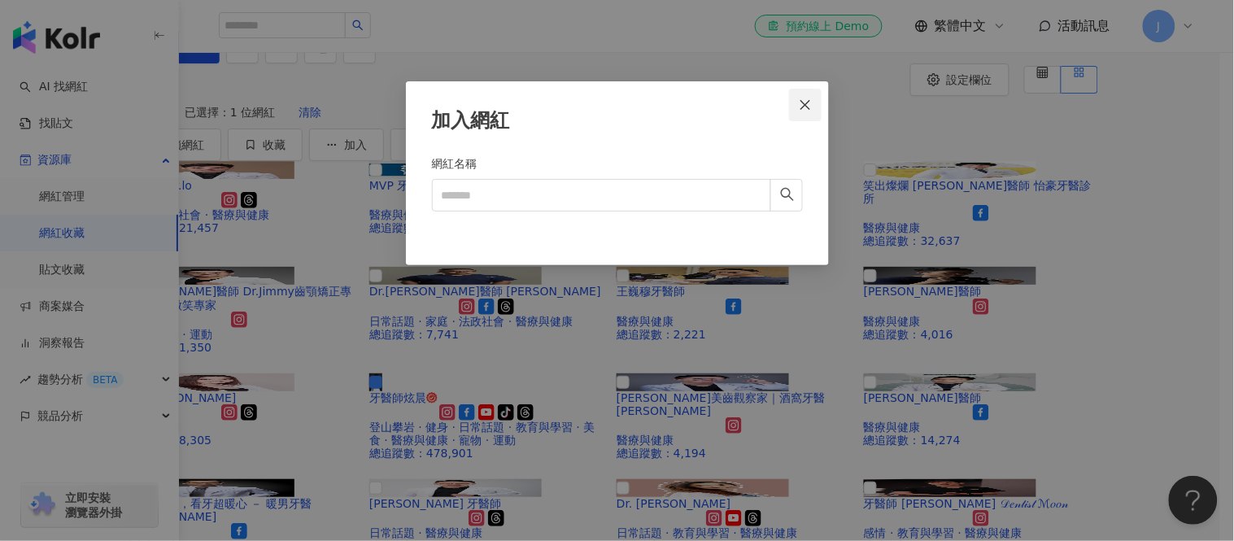
click at [807, 107] on icon "close" at bounding box center [805, 104] width 13 height 13
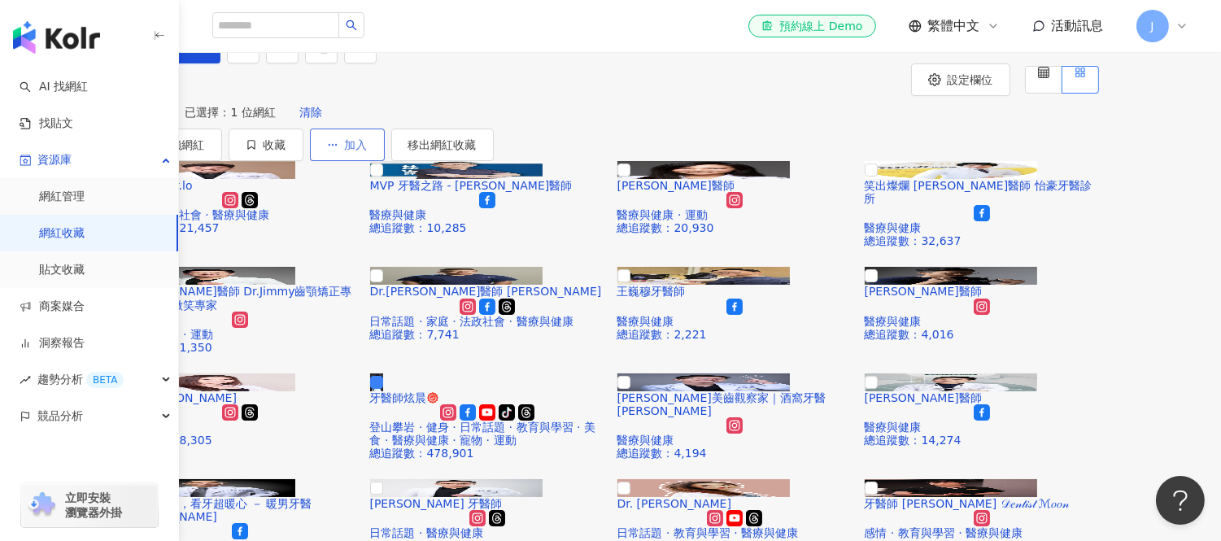
click at [385, 161] on button "加入" at bounding box center [347, 145] width 75 height 33
click at [304, 161] on button "收藏" at bounding box center [266, 145] width 75 height 33
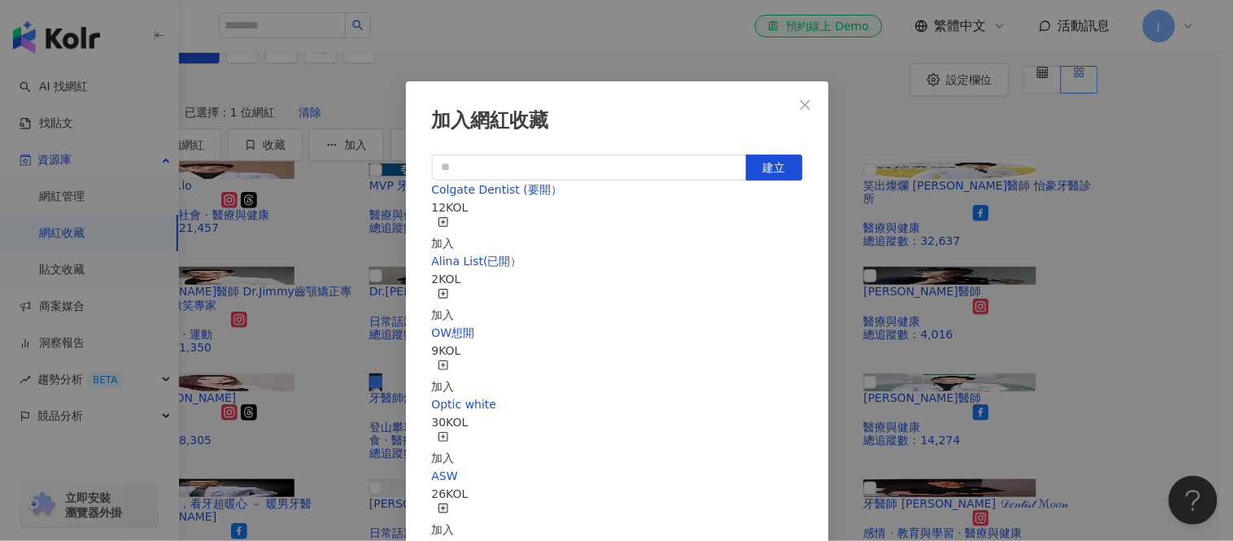
click at [590, 280] on div "[PERSON_NAME](已開） 2 KOL 加入" at bounding box center [617, 288] width 371 height 72
click at [509, 268] on span "Alina List(已開）" at bounding box center [477, 261] width 90 height 13
click at [449, 288] on icon "button" at bounding box center [443, 293] width 11 height 11
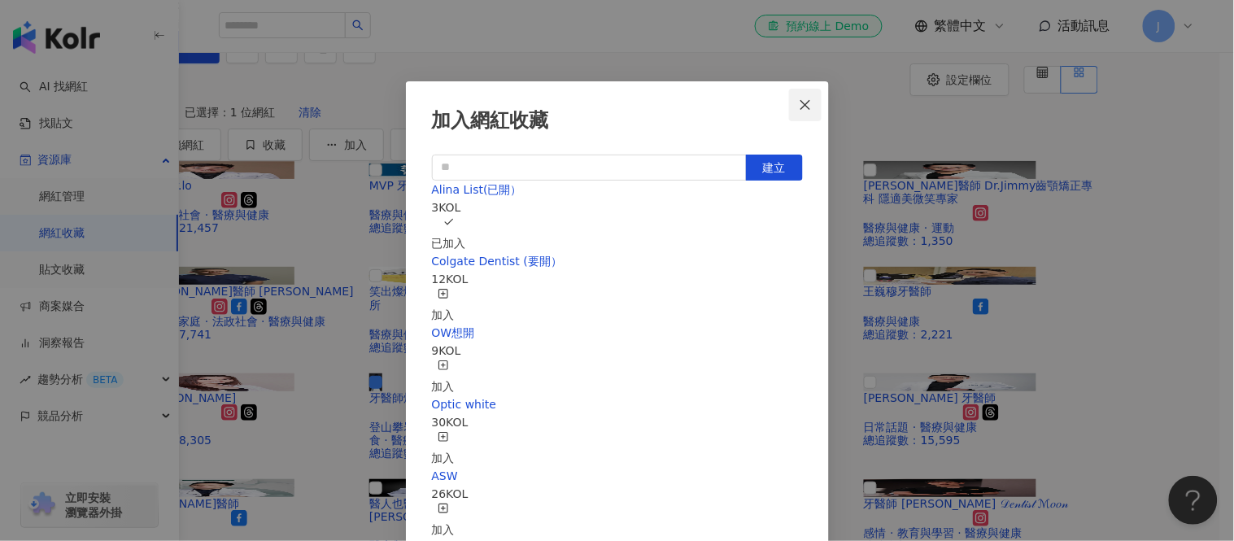
click at [803, 103] on icon "close" at bounding box center [805, 104] width 13 height 13
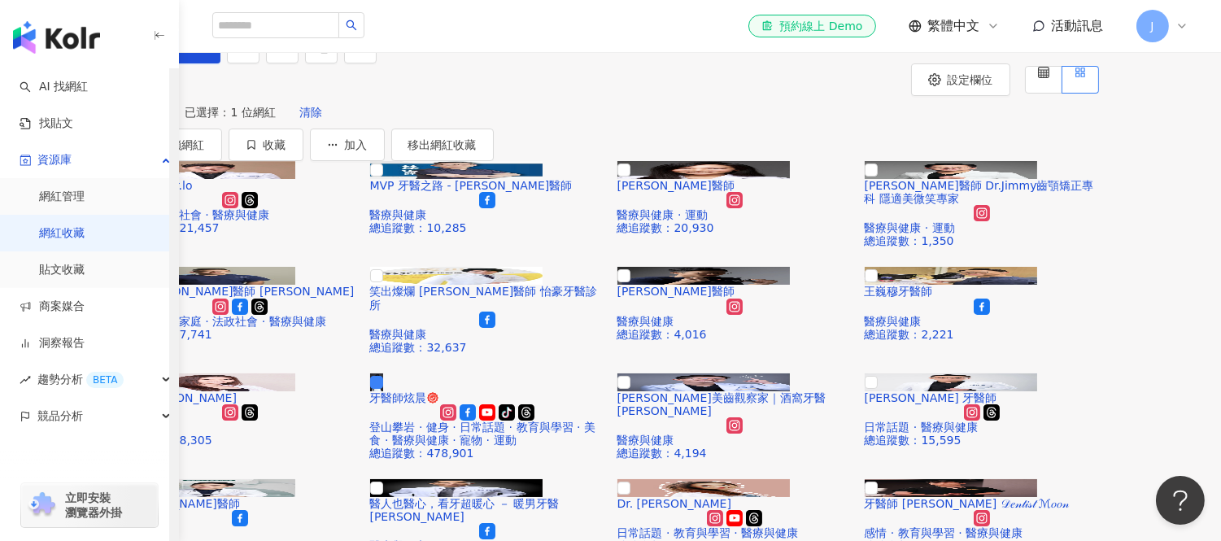
click at [79, 225] on link "網紅收藏" at bounding box center [62, 233] width 46 height 16
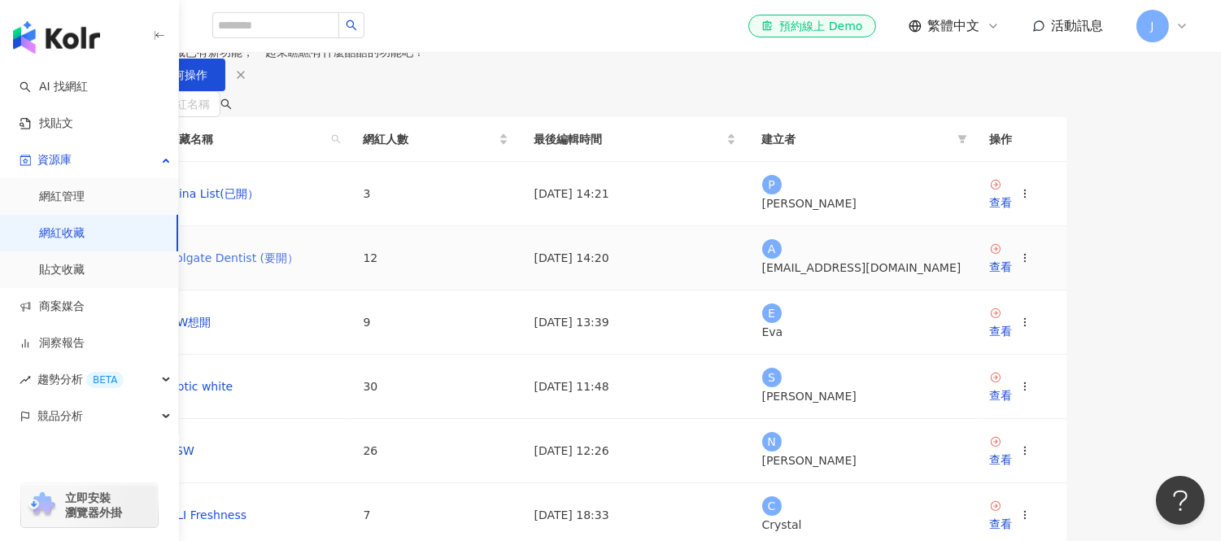
click at [299, 264] on link "Colgate Dentist (要開）" at bounding box center [233, 257] width 131 height 13
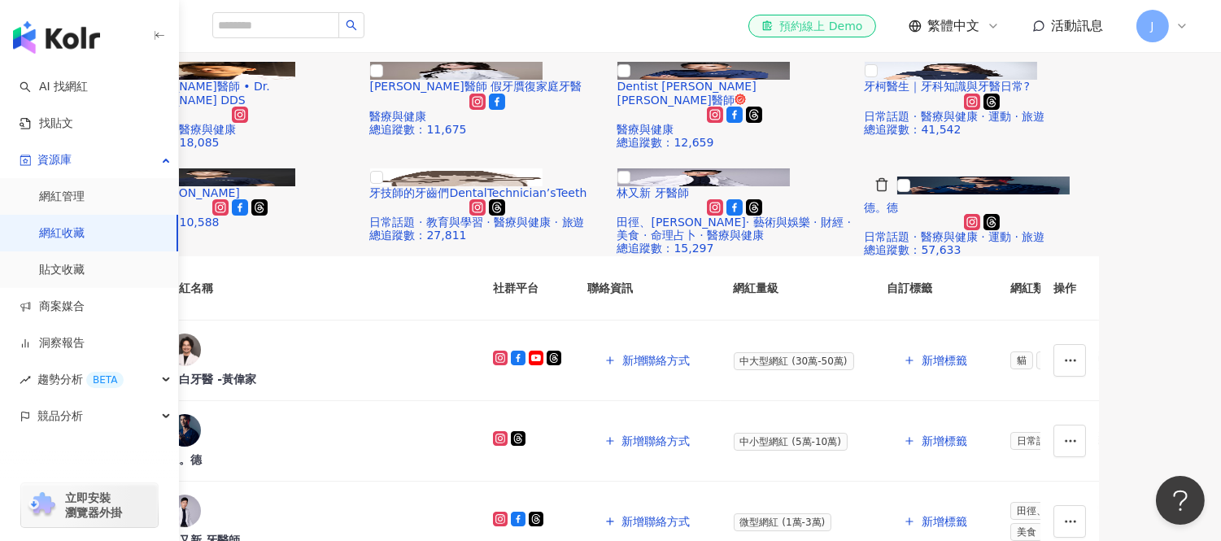
scroll to position [90, 0]
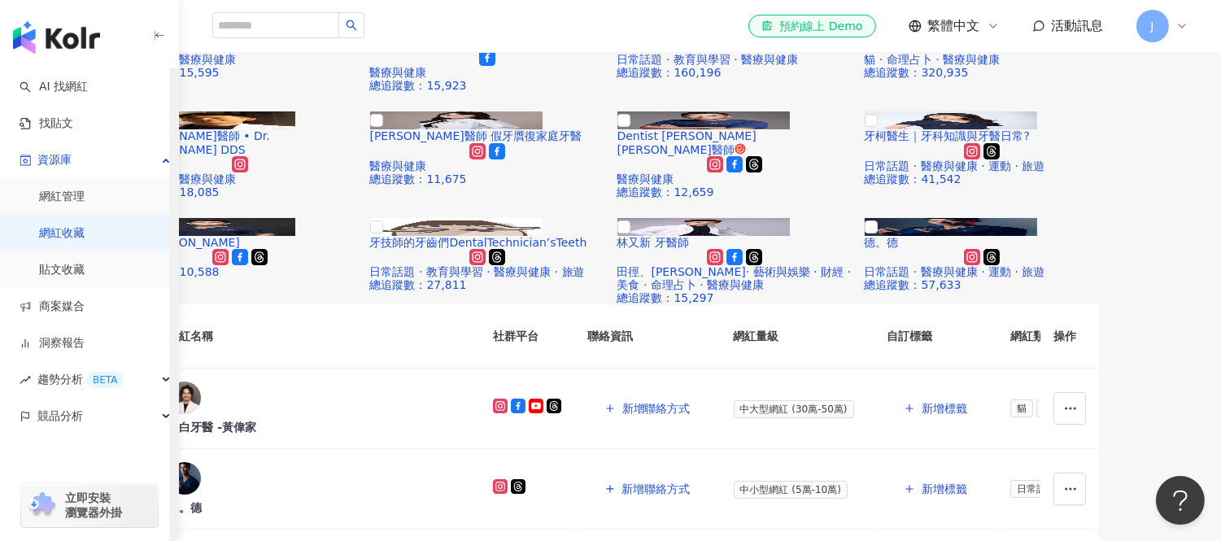
click at [78, 225] on link "網紅收藏" at bounding box center [62, 233] width 46 height 16
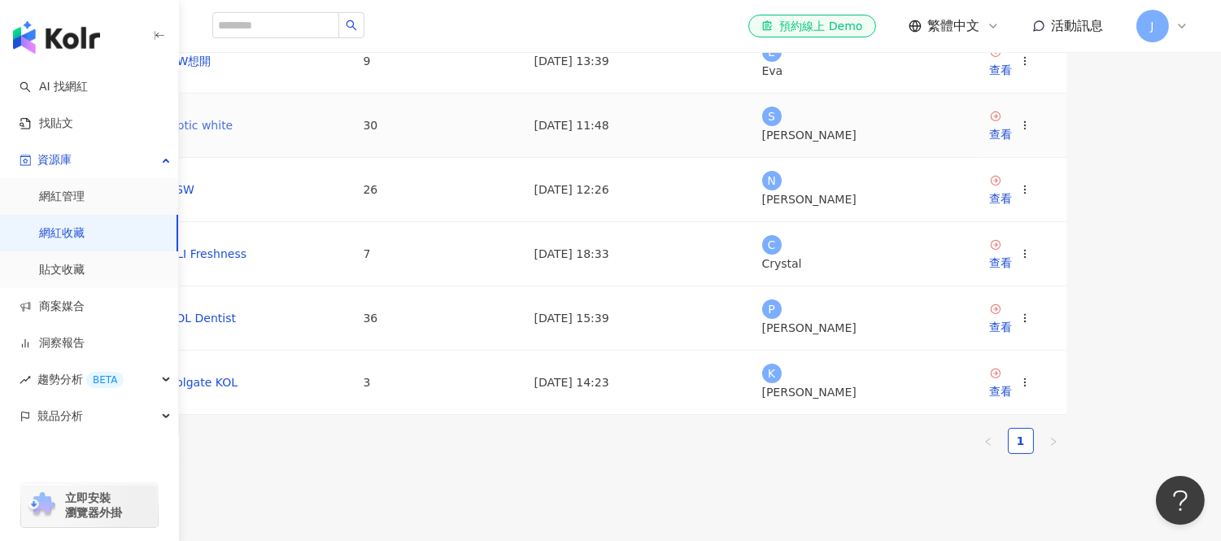
scroll to position [271, 0]
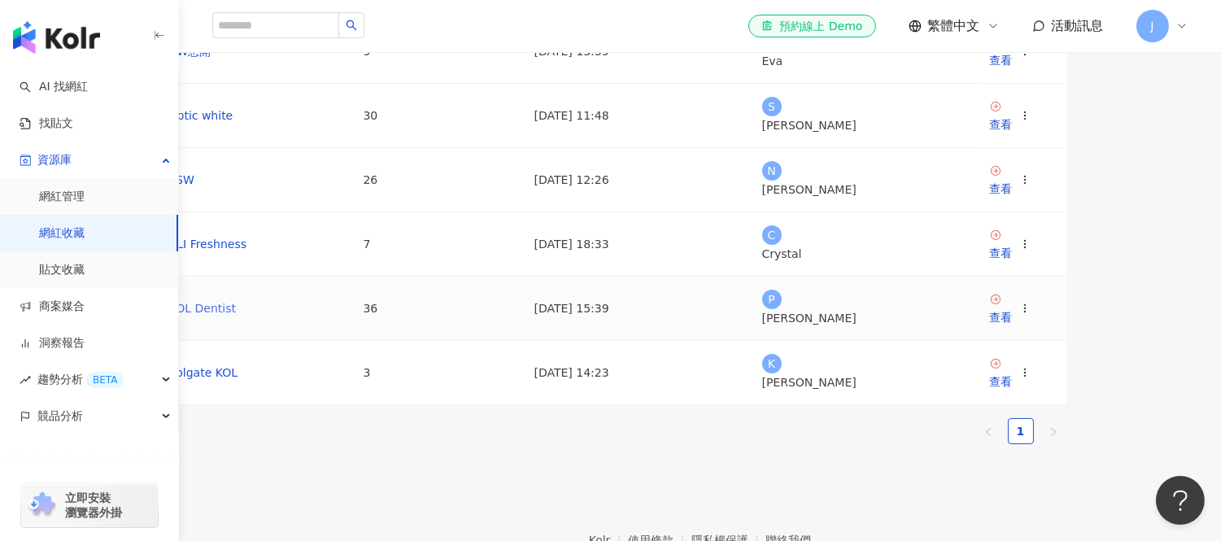
click at [236, 315] on link "COL Dentist" at bounding box center [202, 308] width 68 height 13
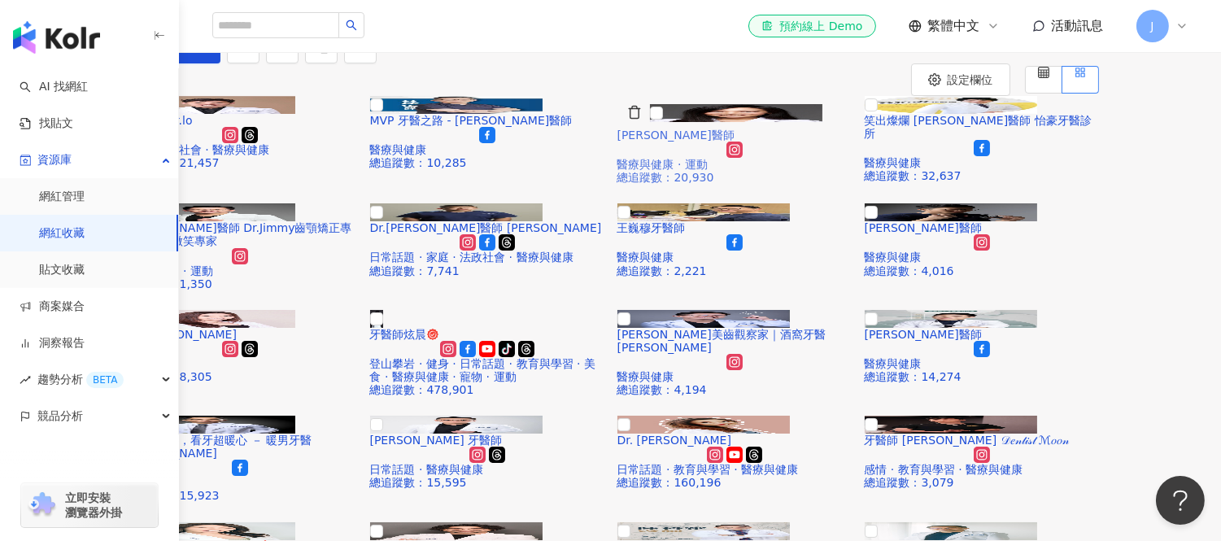
click at [809, 122] on img at bounding box center [736, 113] width 173 height 18
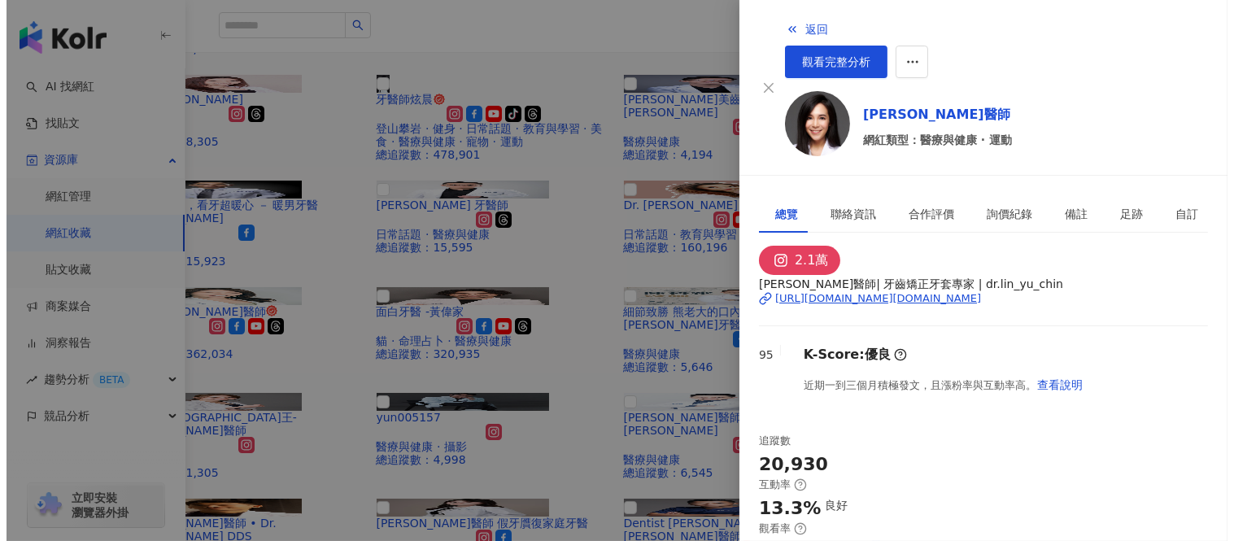
scroll to position [271, 0]
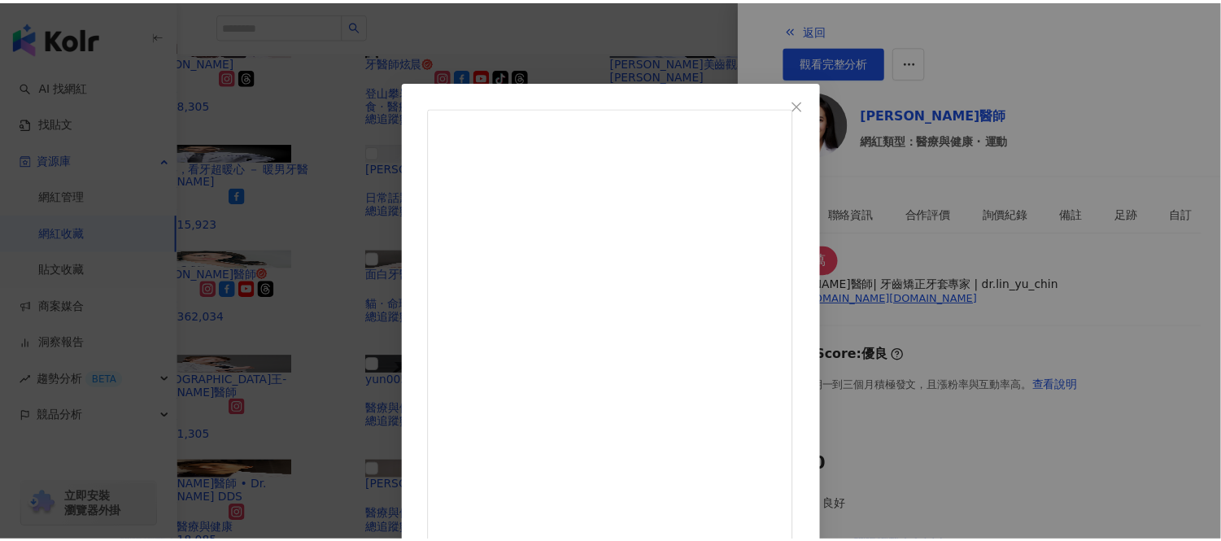
scroll to position [90, 0]
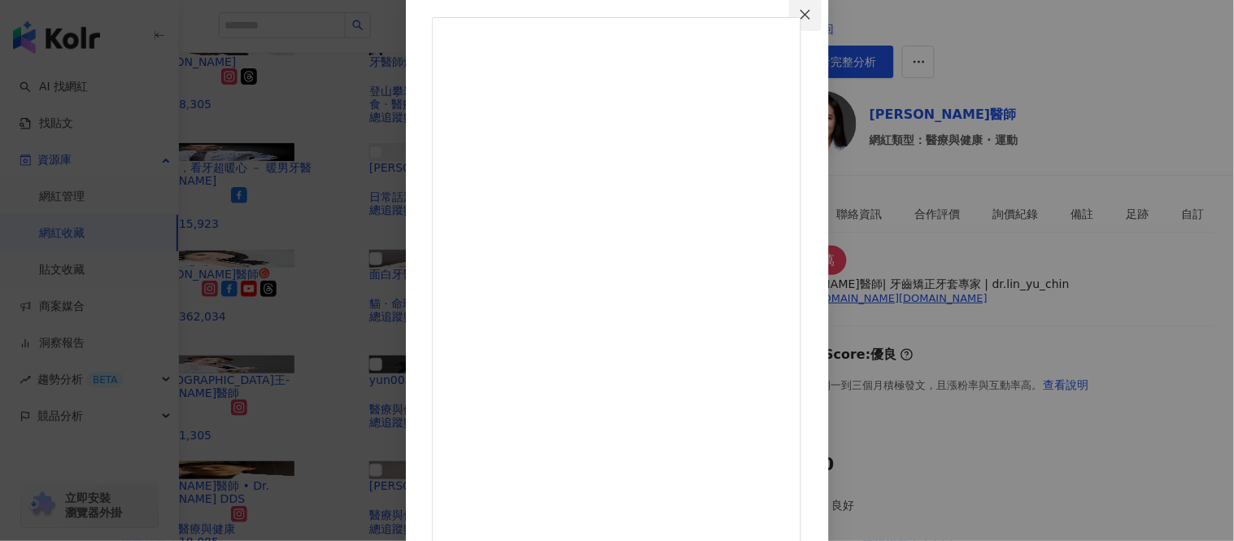
click at [812, 11] on icon "close" at bounding box center [805, 14] width 13 height 13
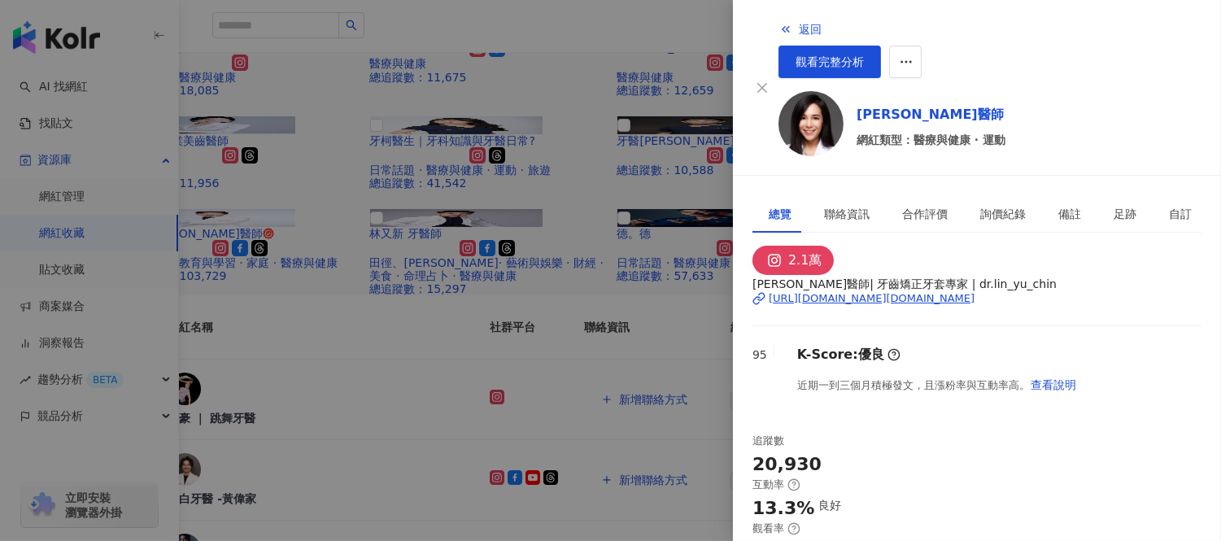
scroll to position [0, 0]
click at [840, 295] on div "[URL][DOMAIN_NAME][DOMAIN_NAME]" at bounding box center [872, 298] width 206 height 15
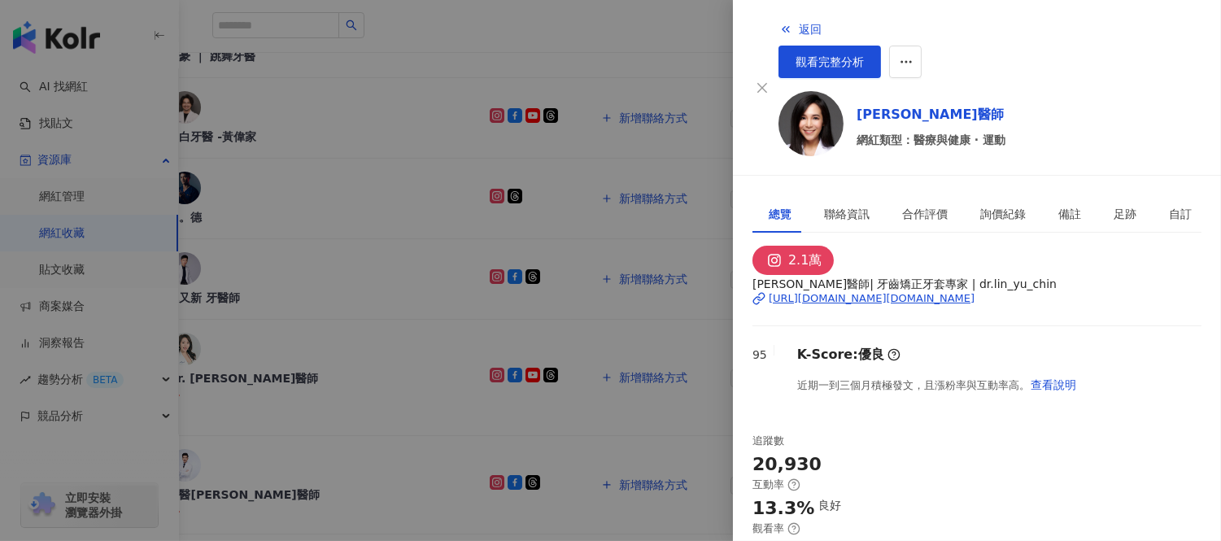
scroll to position [469, 0]
click at [907, 205] on div "合作評價" at bounding box center [925, 214] width 46 height 18
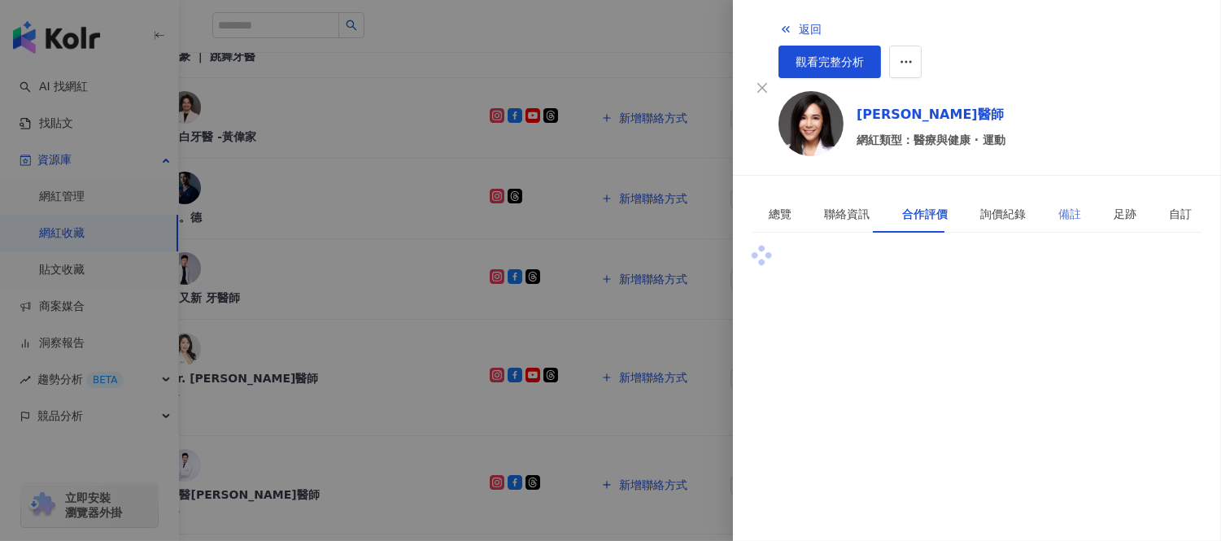
scroll to position [0, 0]
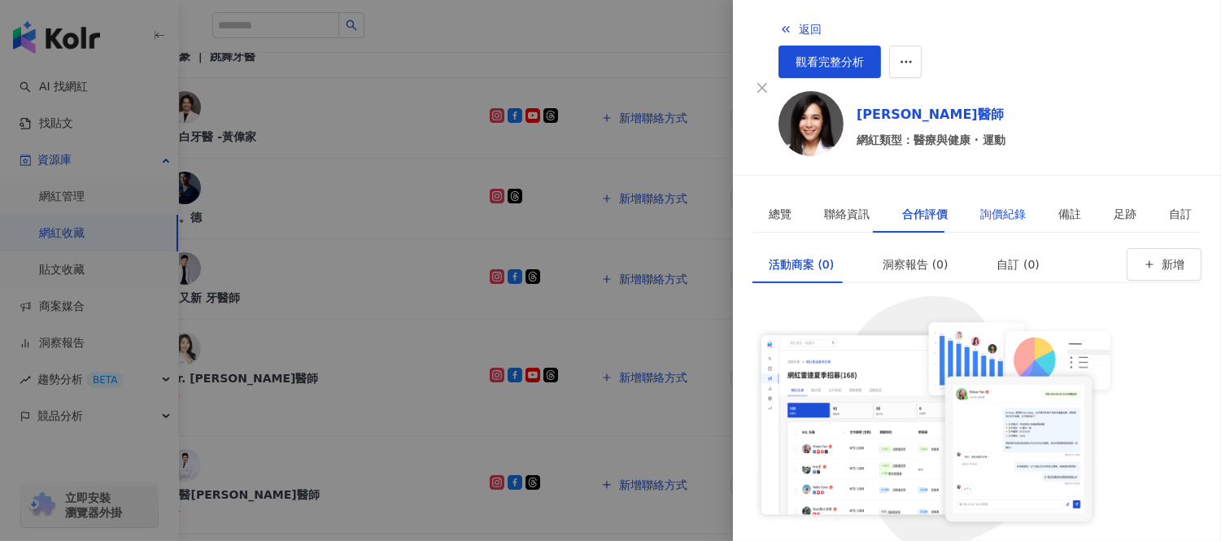
click at [998, 205] on div "詢價紀錄" at bounding box center [1004, 214] width 46 height 18
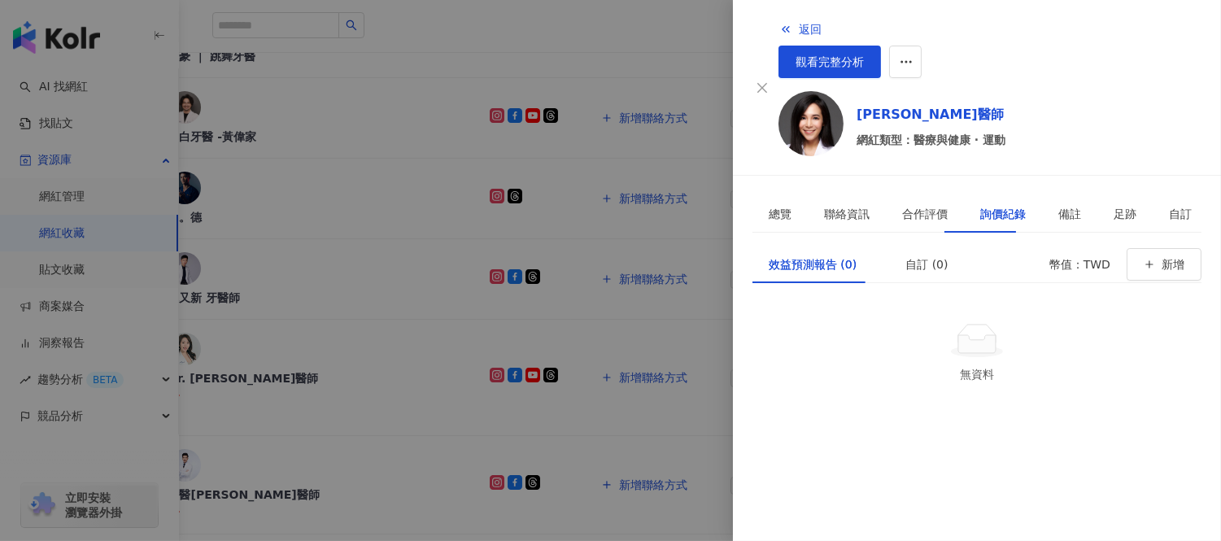
click at [59, 225] on div at bounding box center [610, 270] width 1221 height 541
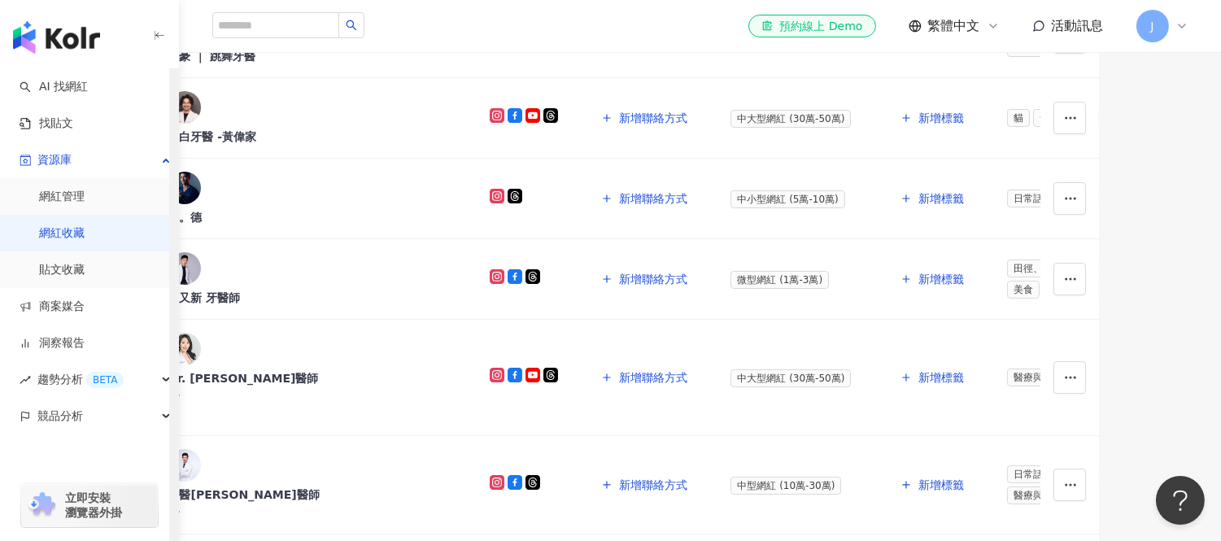
click at [68, 233] on link "網紅收藏" at bounding box center [62, 233] width 46 height 16
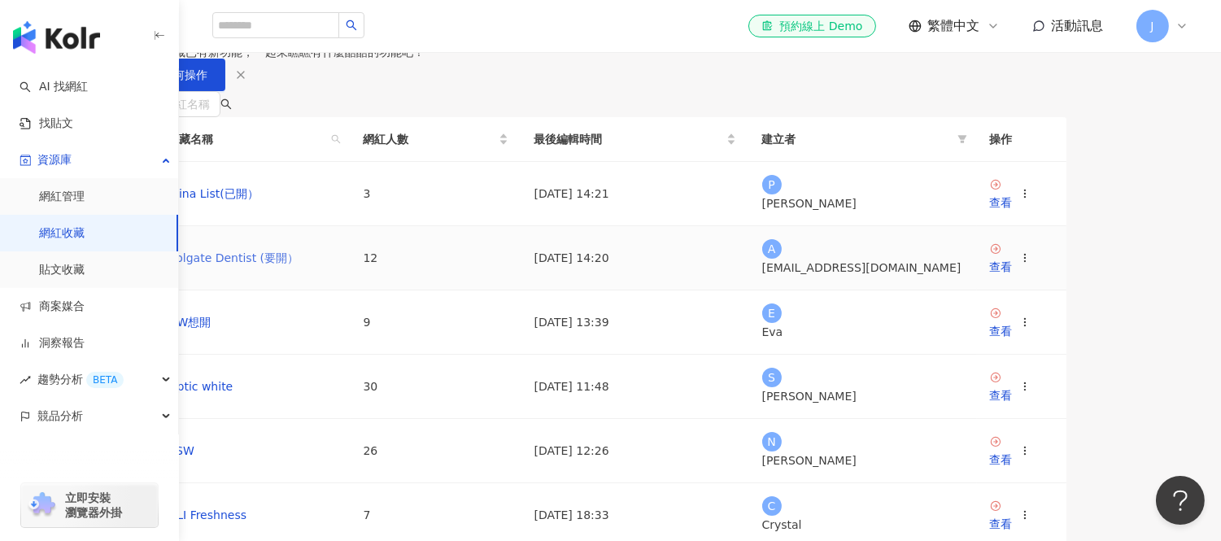
click at [299, 264] on link "Colgate Dentist (要開）" at bounding box center [233, 257] width 131 height 13
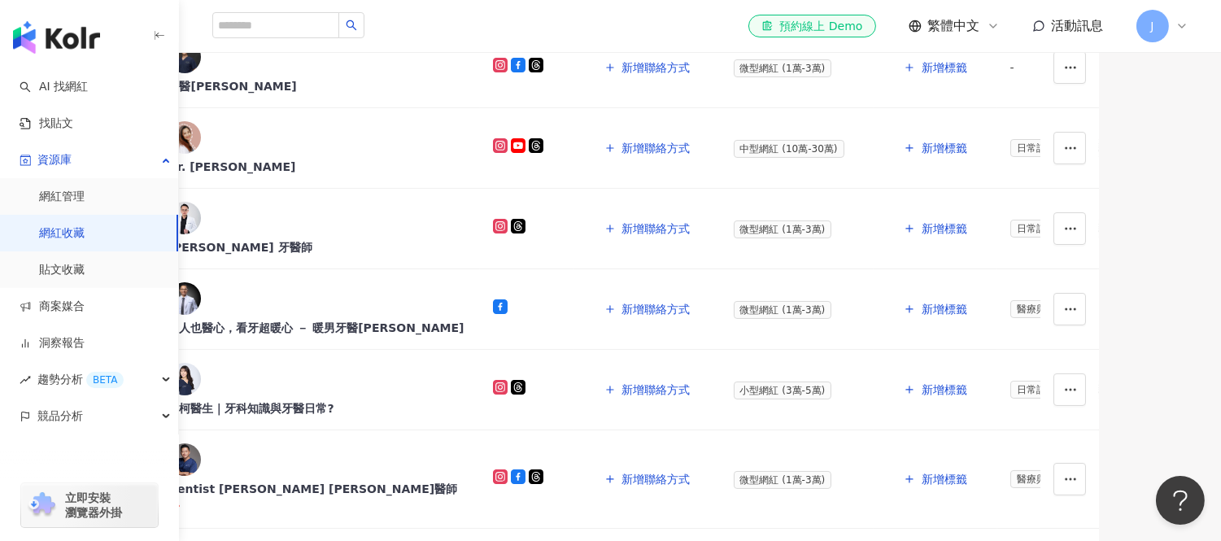
scroll to position [723, 0]
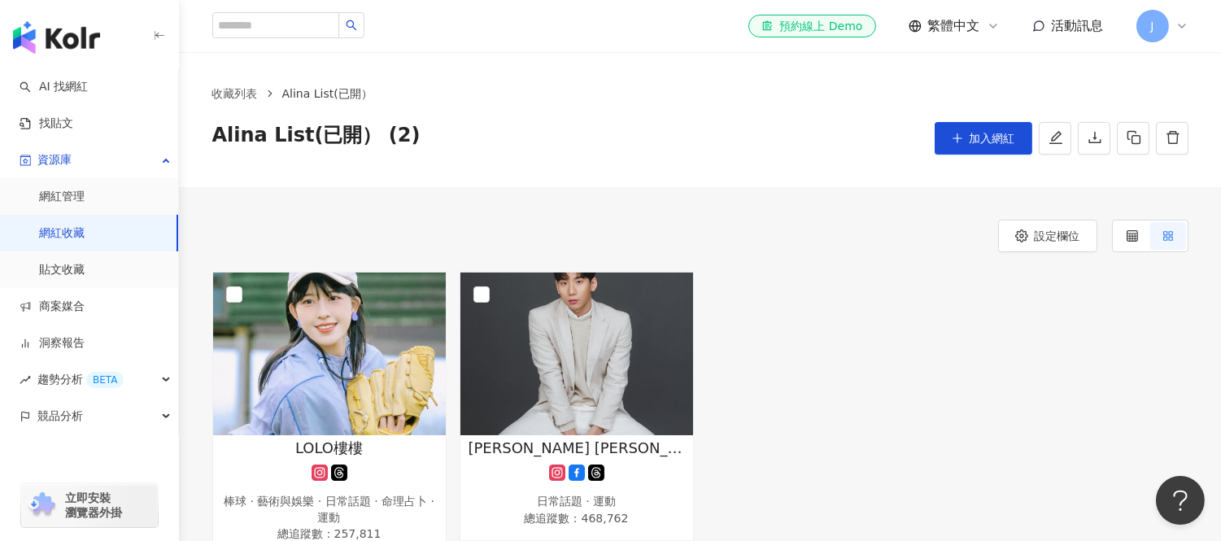
click at [1002, 269] on div "設定欄位 LOLO樓樓 棒球 · 藝術與娛樂 · 日常話題 · 命理占卜 · 運動 總追蹤數 ： 257,811 王冠閎 Eddie Kuan-Hung Wa…" at bounding box center [700, 388] width 1042 height 337
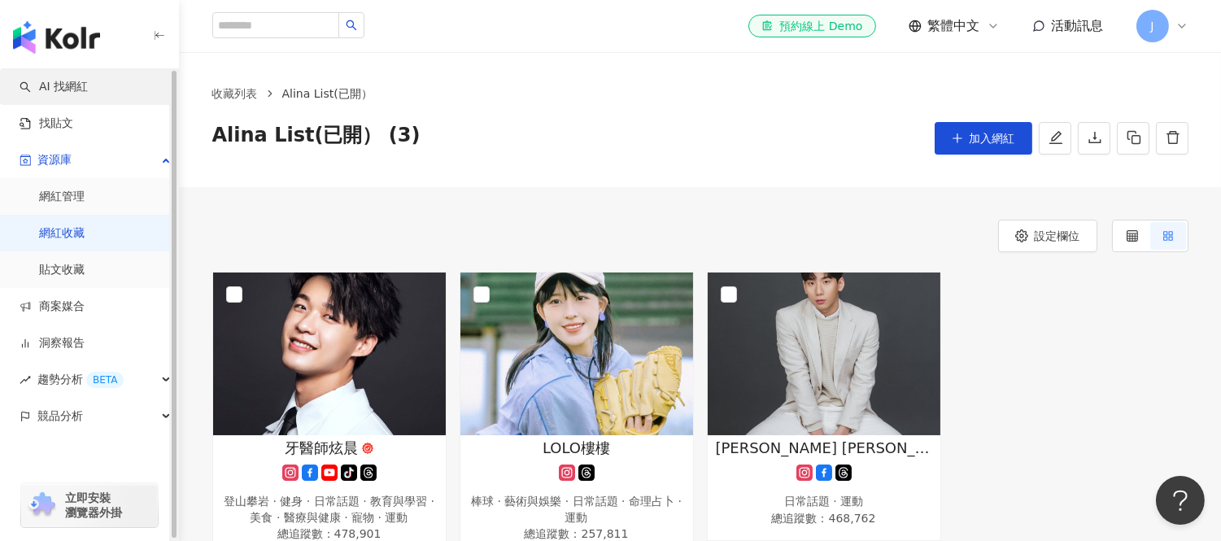
click at [83, 84] on link "AI 找網紅" at bounding box center [54, 87] width 68 height 16
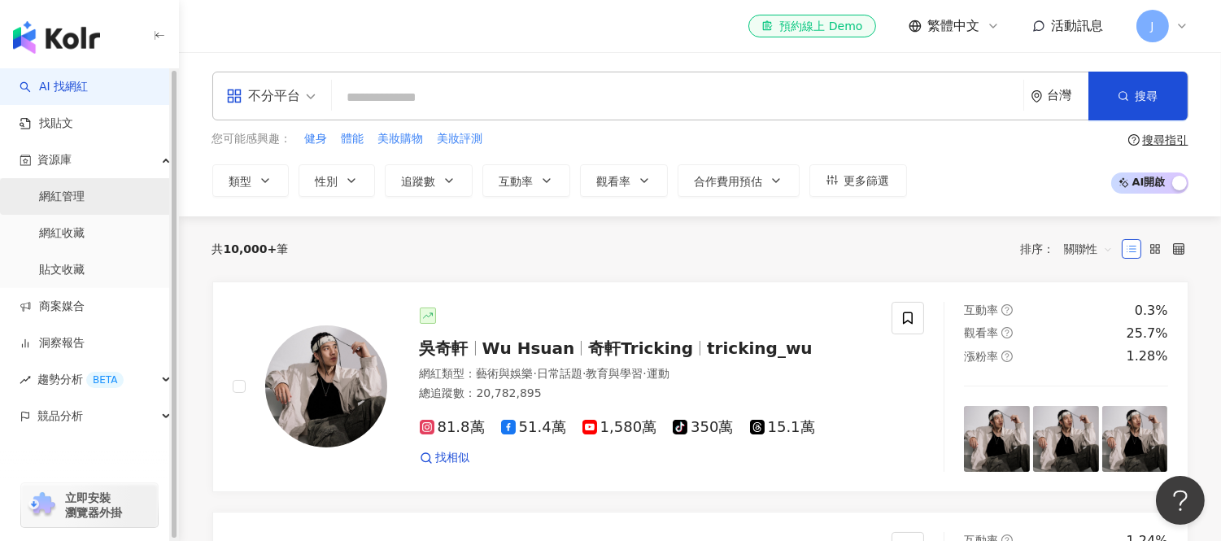
click at [50, 198] on link "網紅管理" at bounding box center [62, 197] width 46 height 16
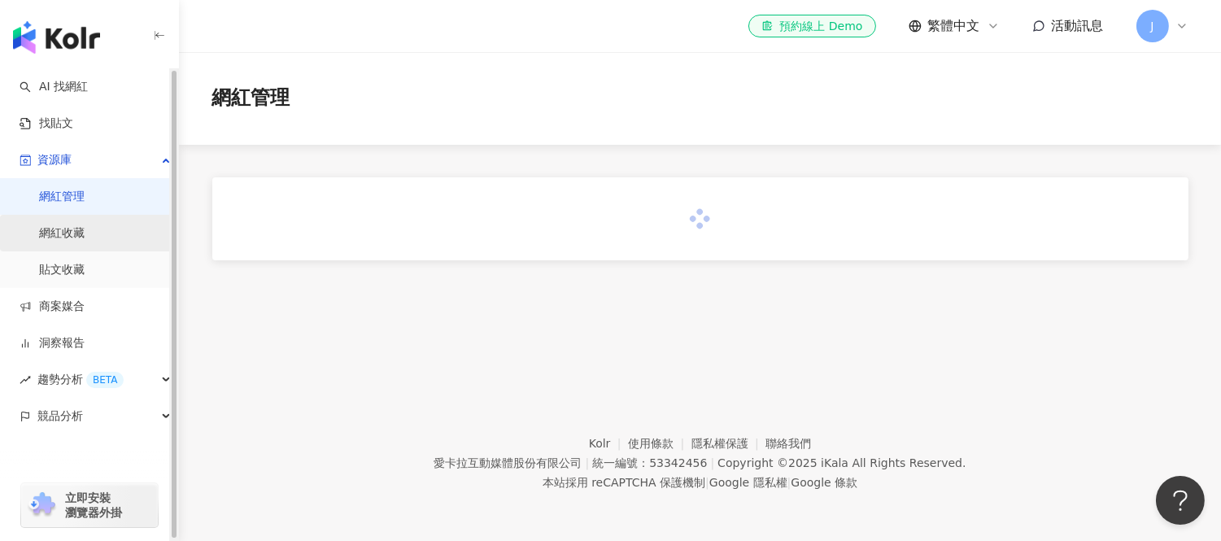
click at [70, 239] on link "網紅收藏" at bounding box center [62, 233] width 46 height 16
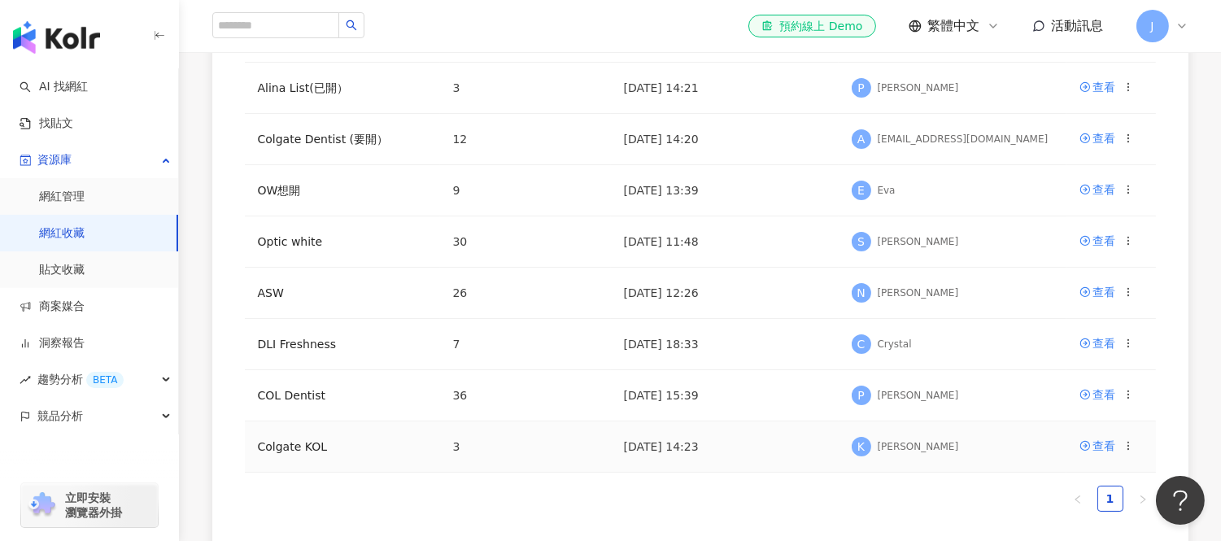
scroll to position [271, 0]
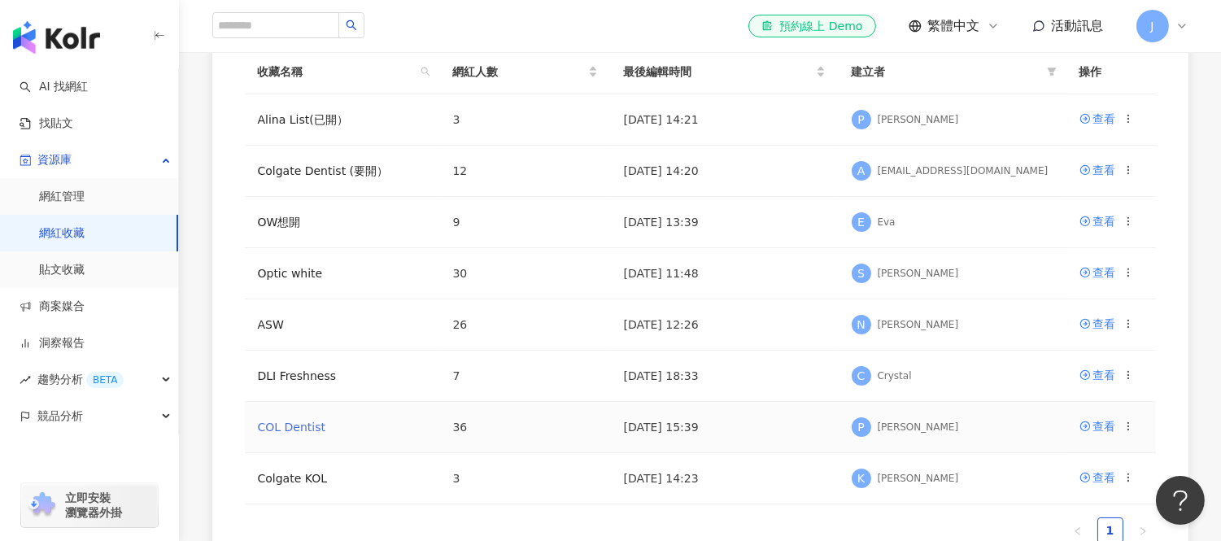
click at [305, 430] on link "COL Dentist" at bounding box center [292, 427] width 68 height 13
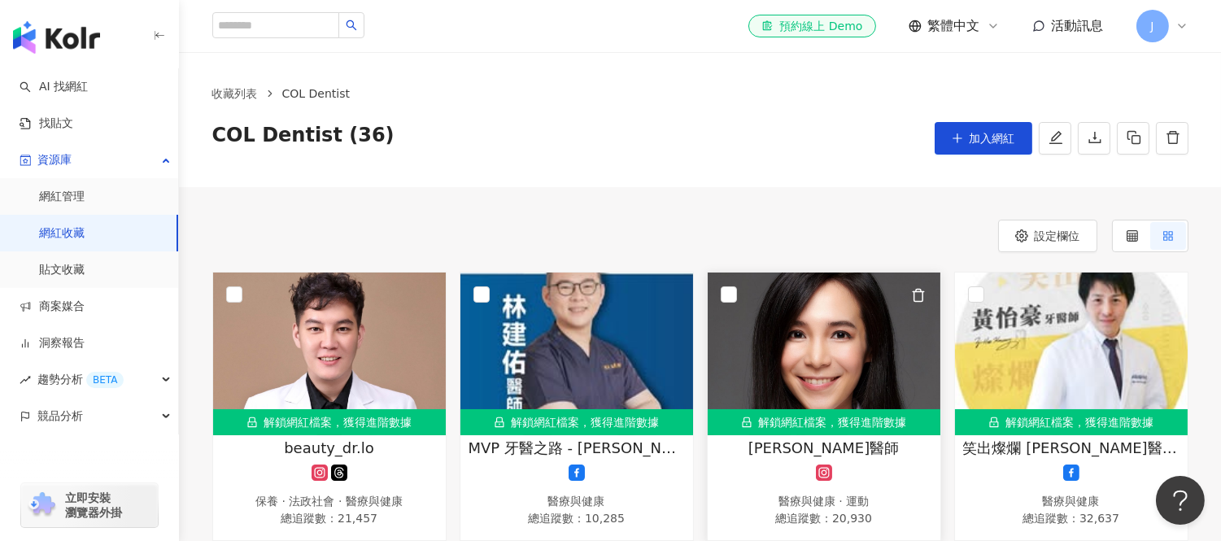
click at [809, 442] on span "[PERSON_NAME]醫師" at bounding box center [824, 448] width 151 height 20
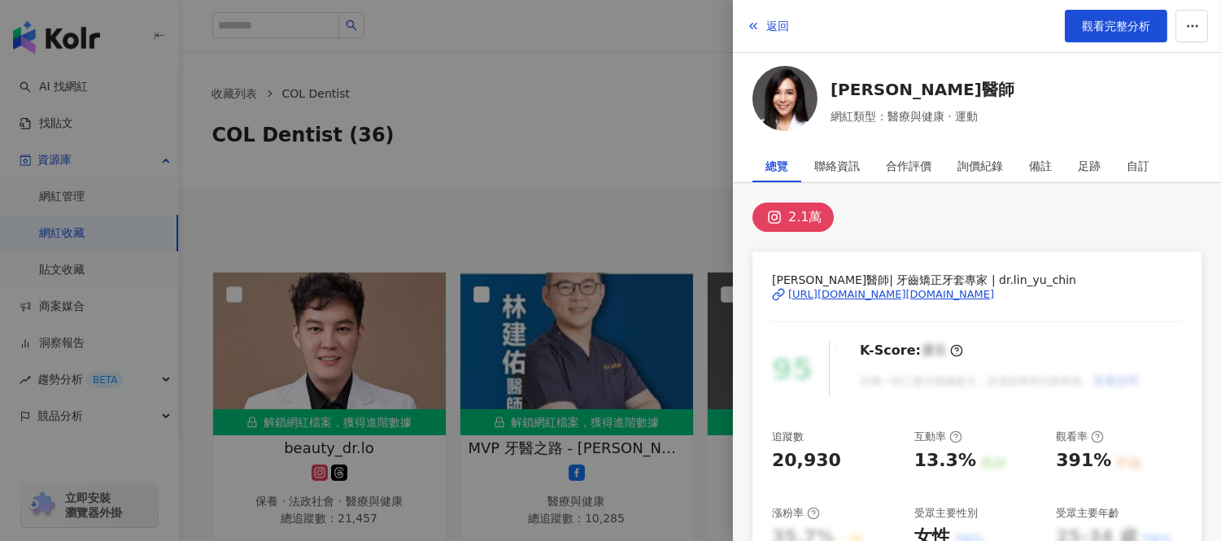
click at [898, 297] on div "[URL][DOMAIN_NAME][DOMAIN_NAME]" at bounding box center [891, 294] width 206 height 15
